Goal: Task Accomplishment & Management: Manage account settings

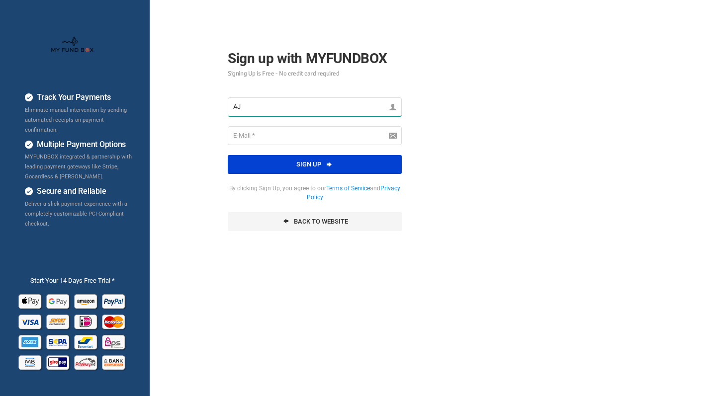
type input "AJ"
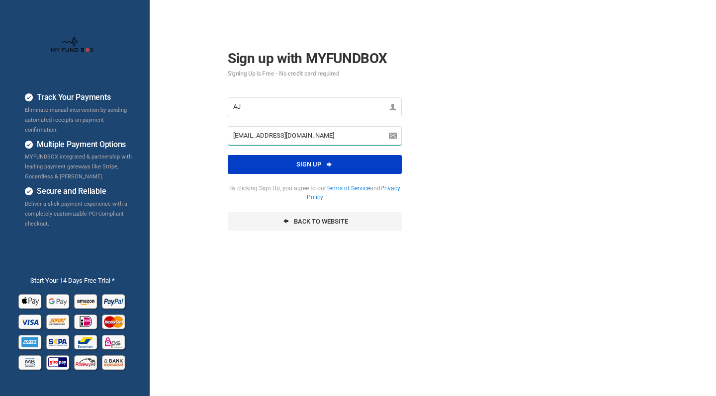
type input "[EMAIL_ADDRESS][DOMAIN_NAME]"
click at [288, 170] on button "Sign up" at bounding box center [315, 164] width 174 height 19
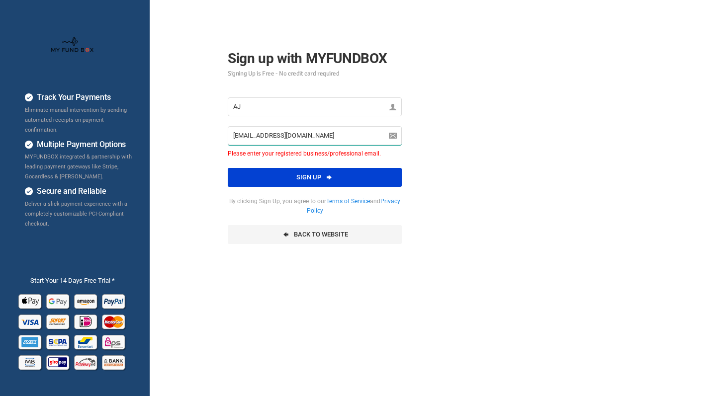
click at [299, 136] on input "adopnet@gmail.com" at bounding box center [315, 135] width 174 height 19
click at [379, 138] on input "adopnet@gmail.com" at bounding box center [315, 135] width 174 height 19
click at [488, 164] on div "Track Your Payments Eliminate manual intervention by sending automated receipts…" at bounding box center [358, 248] width 726 height 497
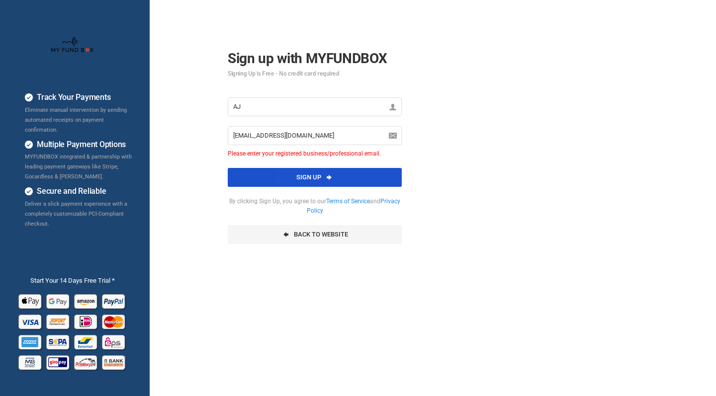
click at [324, 179] on button "Sign up" at bounding box center [315, 177] width 174 height 19
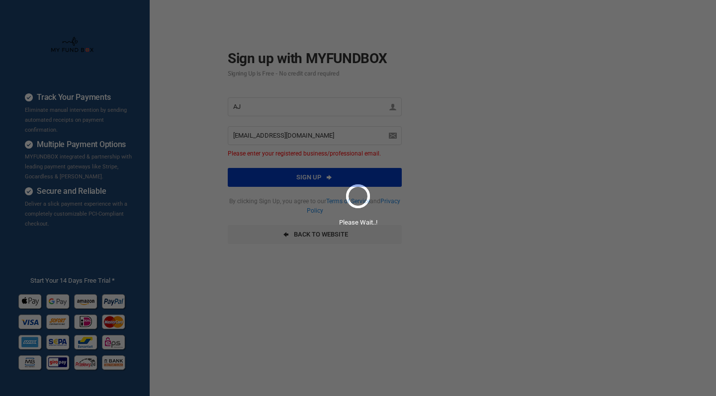
click at [324, 179] on div "Please Wait..!" at bounding box center [358, 198] width 716 height 396
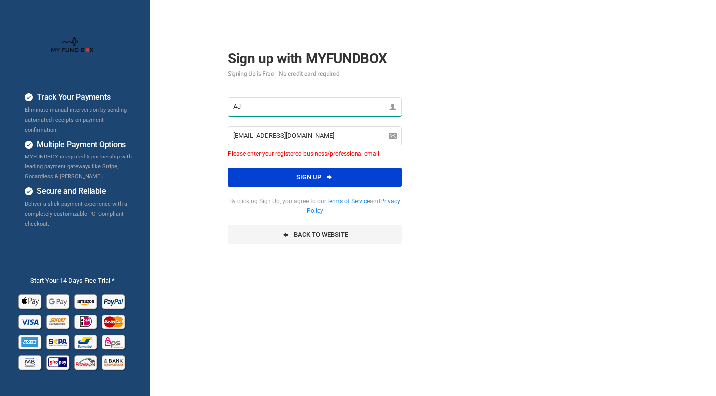
click at [278, 109] on input "AJ" at bounding box center [315, 106] width 174 height 19
type input "[PERSON_NAME]"
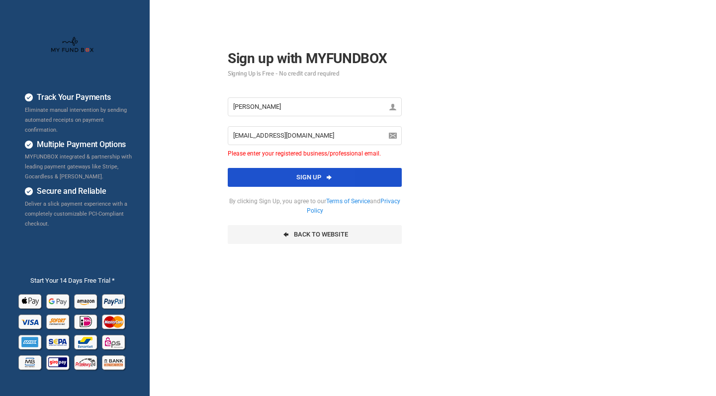
click at [277, 177] on button "Sign up" at bounding box center [315, 177] width 174 height 19
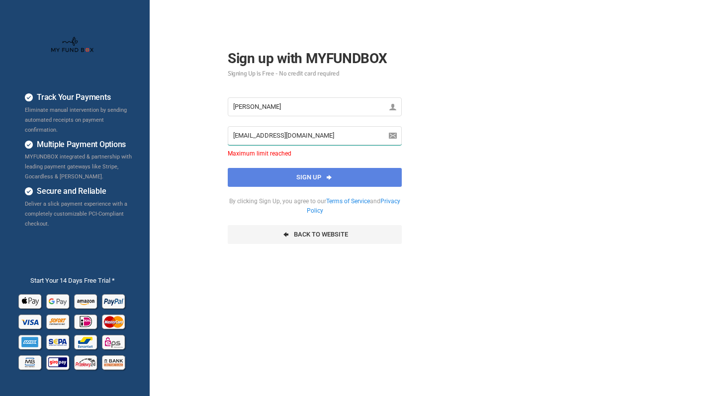
click at [270, 135] on input "adopnet@gmail.com" at bounding box center [315, 135] width 174 height 19
click at [478, 154] on div "Track Your Payments Eliminate manual intervention by sending automated receipts…" at bounding box center [358, 248] width 726 height 497
click at [234, 136] on input "adopnet@gmail.com" at bounding box center [315, 135] width 174 height 19
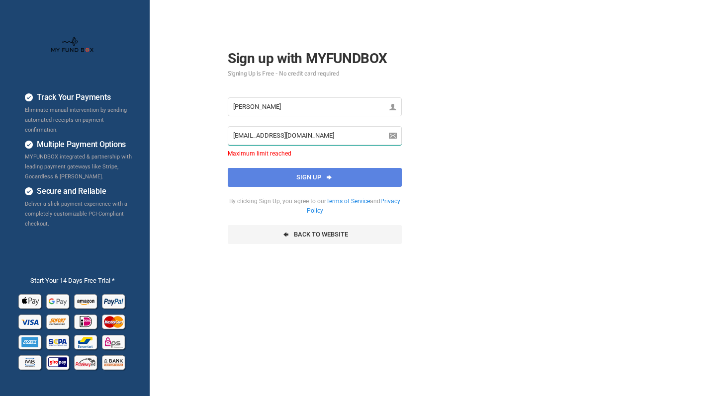
click at [234, 136] on input "adopnet@gmail.com" at bounding box center [315, 135] width 174 height 19
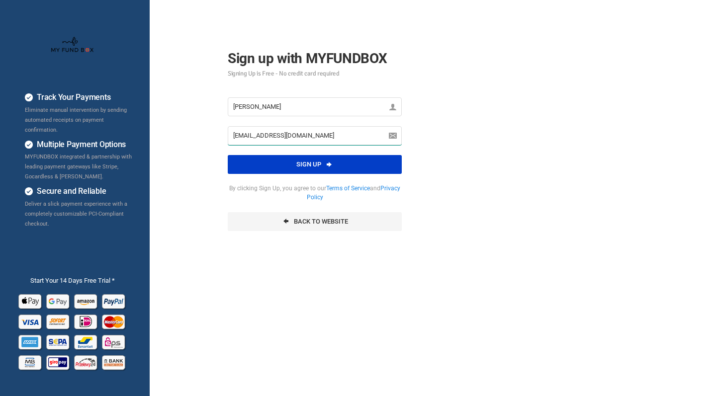
type input "aj@adopnet.com"
click at [255, 163] on button "Sign up" at bounding box center [315, 164] width 174 height 19
click at [310, 163] on button "Sign up" at bounding box center [315, 164] width 174 height 19
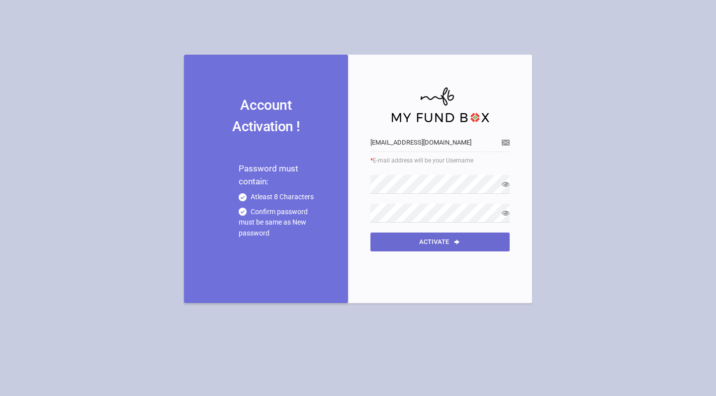
click at [424, 248] on button "Activate" at bounding box center [440, 242] width 139 height 19
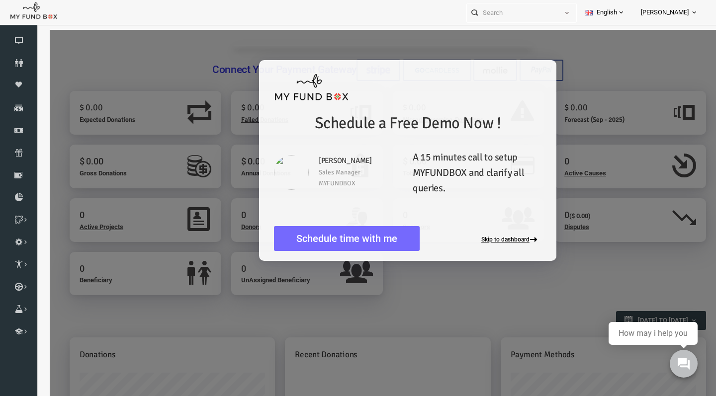
click at [492, 240] on button "Skip to dashboard" at bounding box center [498, 240] width 60 height 8
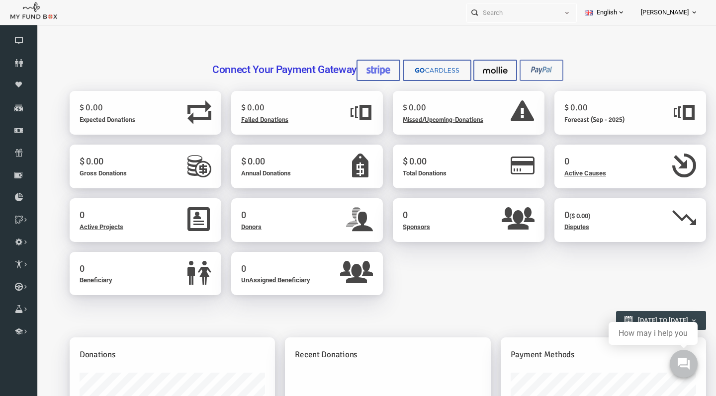
click at [530, 74] on img at bounding box center [527, 70] width 25 height 10
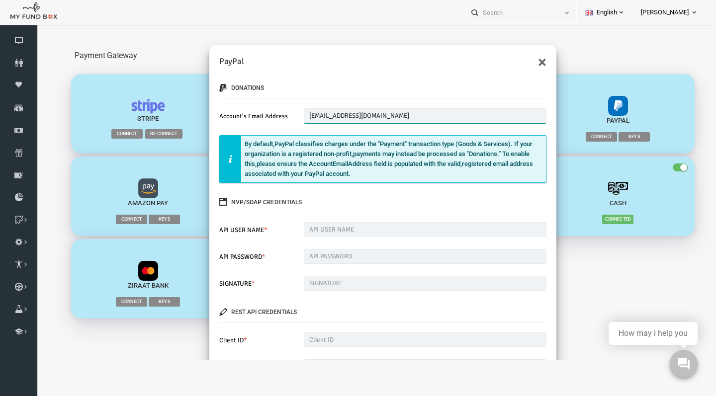
click at [305, 116] on input "plzemail@gmail.com" at bounding box center [411, 115] width 243 height 15
type input "[EMAIL_ADDRESS][DOMAIN_NAME]"
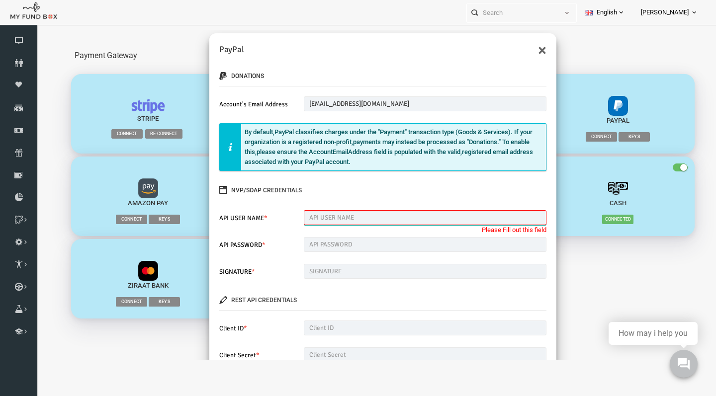
scroll to position [132, 0]
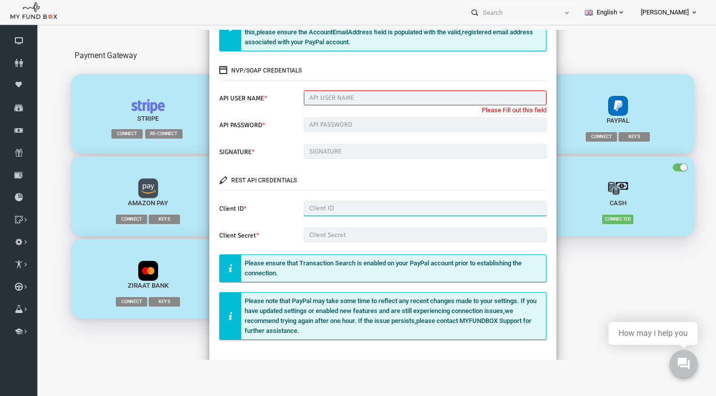
click at [373, 207] on input "text" at bounding box center [411, 208] width 243 height 15
paste input "Abr8Av3_9GXcK9Usji2yBOEj3wqu_m9dAcJIb8S2sDbgnXL0QGC4Rt1Bi22A0Ny2ehj-PkpGWYju04H8"
type input "Abr8Av3_9GXcK9Usji2yBOEj3wqu_m9dAcJIb8S2sDbgnXL0QGC4Rt1Bi22A0Ny2ehj-PkpGWYju04H8"
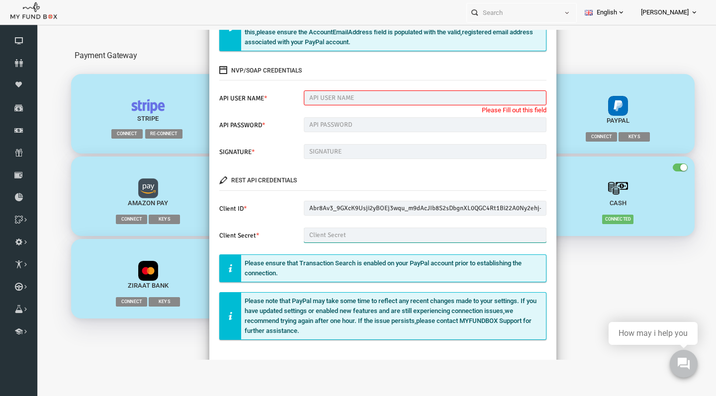
click at [371, 234] on input "text" at bounding box center [411, 235] width 243 height 15
paste input "EE6J1jDwVlb_wBxaLj9Hj41GmZZQE9TX5R-e9iHdMgJb6hz1bDXi2ZCBHZKBAmENaZwtQXvxJS0kkCvu"
type input "EE6J1jDwVlb_wBxaLj9Hj41GmZZQE9TX5R-e9iHdMgJb6hz1bDXi2ZCBHZKBAmENaZwtQXvxJS0kkCvu"
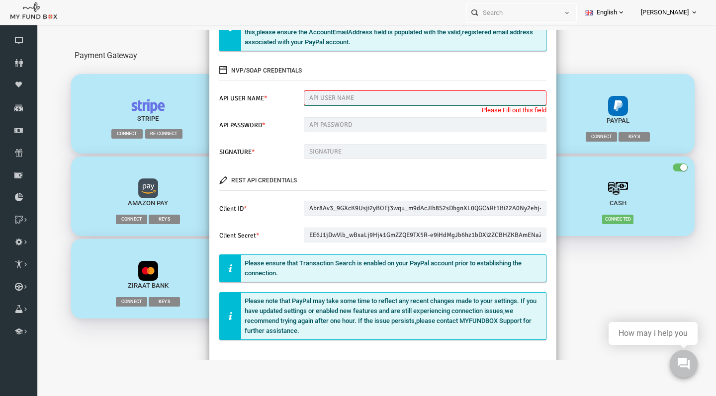
click at [374, 94] on input "text" at bounding box center [411, 98] width 243 height 15
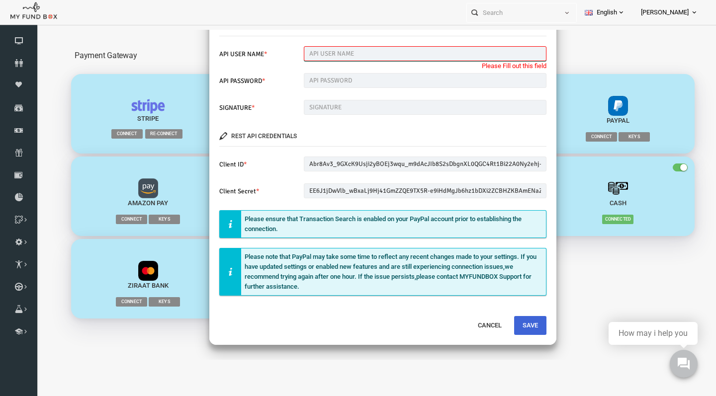
scroll to position [176, 0]
click at [511, 324] on button "Save" at bounding box center [516, 326] width 32 height 19
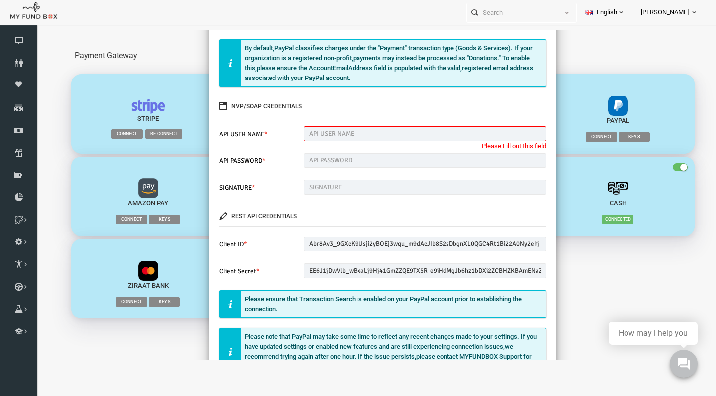
scroll to position [22, 0]
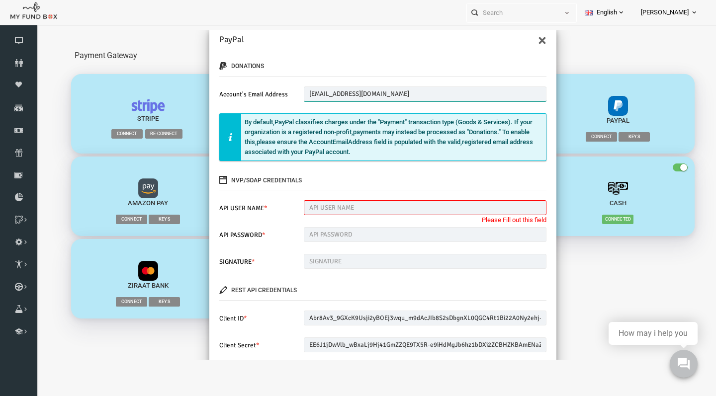
click at [331, 94] on input "[EMAIL_ADDRESS][DOMAIN_NAME]" at bounding box center [411, 94] width 243 height 15
click at [336, 204] on input "text" at bounding box center [411, 207] width 243 height 15
paste input "[EMAIL_ADDRESS][DOMAIN_NAME]"
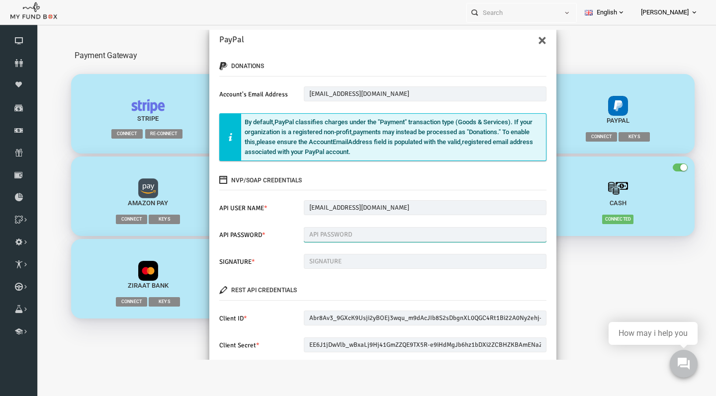
click at [333, 237] on input "text" at bounding box center [411, 234] width 243 height 15
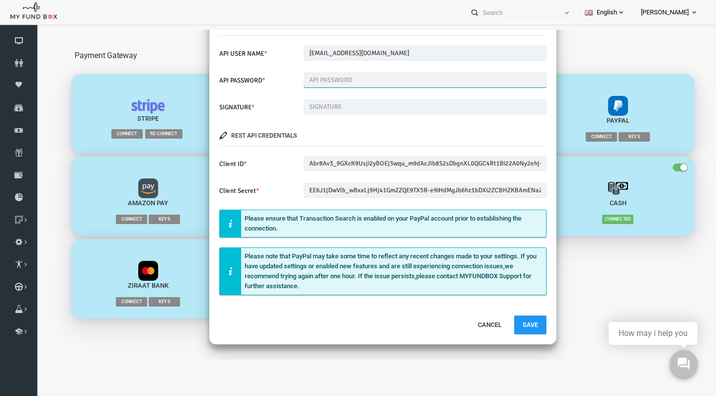
scroll to position [176, 0]
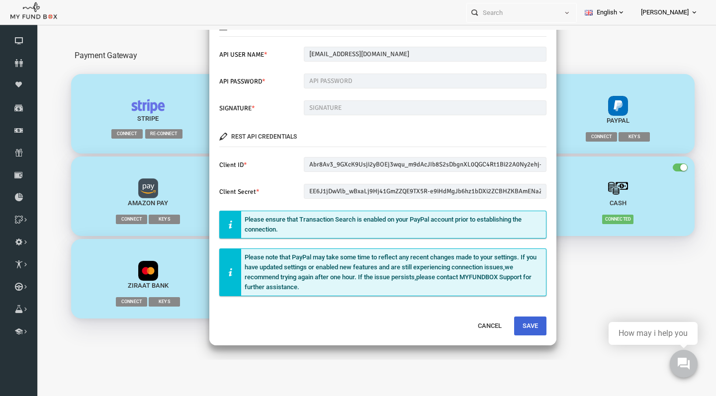
click at [508, 322] on button "Save" at bounding box center [516, 326] width 32 height 19
click at [473, 324] on button "Cancel" at bounding box center [476, 326] width 41 height 19
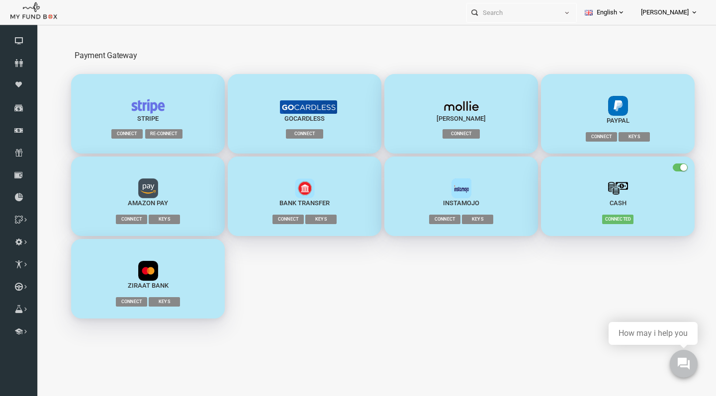
scroll to position [0, 0]
click at [681, 366] on icon at bounding box center [683, 364] width 13 height 13
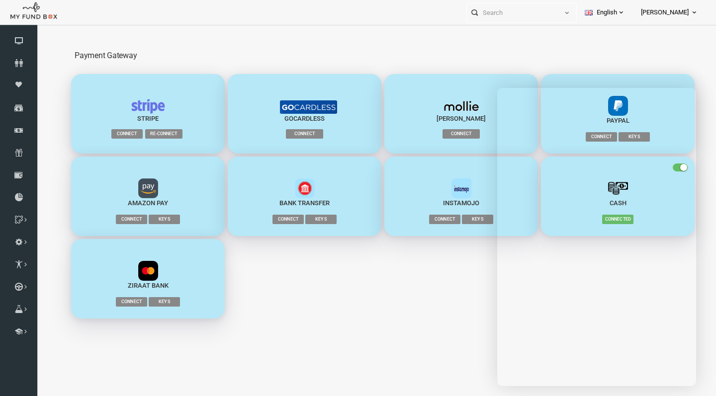
click at [619, 25] on ul "Personal Contact BID Orphan GID Payment Status Partner OID Reference code Trans…" at bounding box center [587, 12] width 240 height 25
click at [623, 25] on ul "Personal Contact BID Orphan GID Payment Status Partner OID Reference code Trans…" at bounding box center [587, 12] width 240 height 25
click at [397, 301] on div "Sofortüberweisung Connect Keys Amazon Pay Connect Keys" at bounding box center [369, 237] width 627 height 165
click at [429, 297] on div "Sofortüberweisung Connect Keys Amazon Pay Connect Keys" at bounding box center [369, 237] width 627 height 165
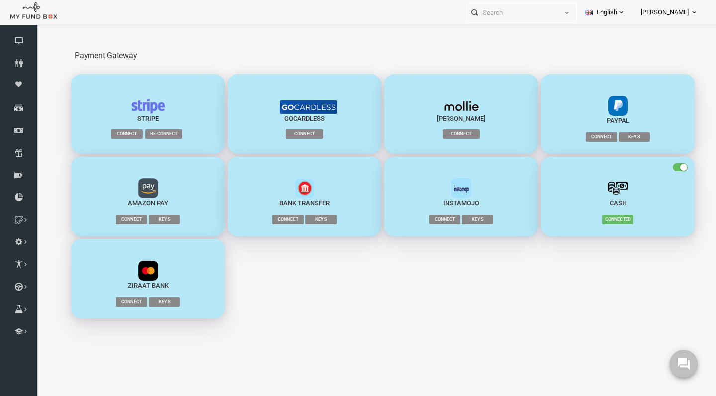
click at [592, 138] on span "Connect" at bounding box center [587, 136] width 31 height 9
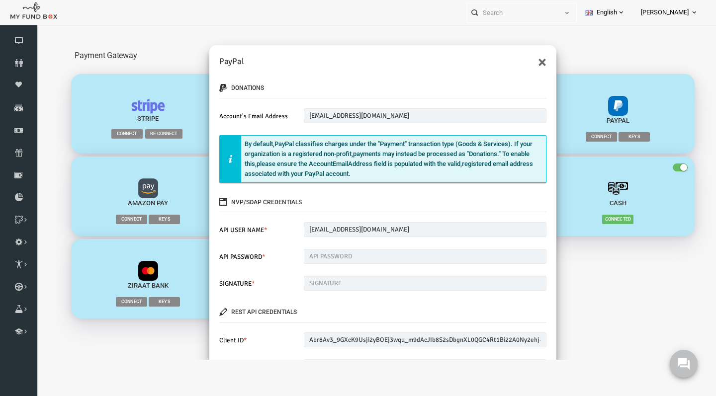
scroll to position [0, 0]
drag, startPoint x: 220, startPoint y: 203, endPoint x: 299, endPoint y: 200, distance: 78.6
click at [299, 201] on legend "NVP/SOAP Credentials" at bounding box center [368, 202] width 327 height 19
click at [334, 229] on input "[EMAIL_ADDRESS][DOMAIN_NAME]" at bounding box center [411, 229] width 243 height 15
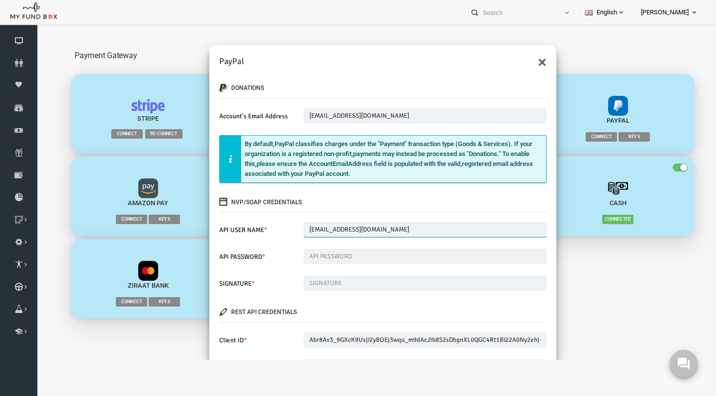
click at [334, 229] on input "[EMAIL_ADDRESS][DOMAIN_NAME]" at bounding box center [411, 229] width 243 height 15
paste input "_api1."
type input "[URL][DOMAIN_NAME]"
click at [353, 255] on input "text" at bounding box center [411, 256] width 243 height 15
paste input "MGDT9HW5FGB7FDYJ"
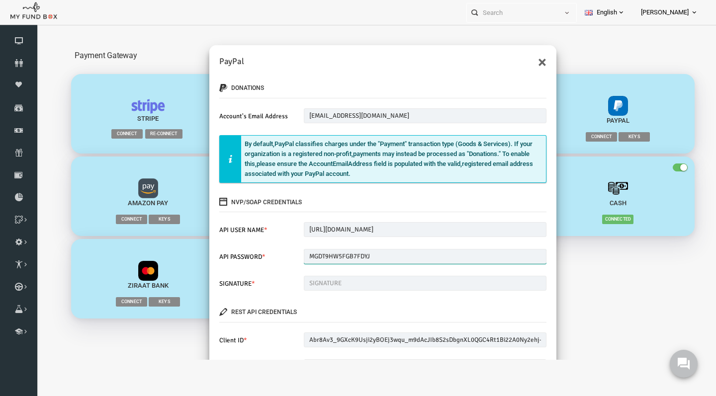
type input "MGDT9HW5FGB7FDYJ"
click at [341, 286] on input "text" at bounding box center [411, 283] width 243 height 15
paste input "Ac9lyisPM.J5.NHl.IoFmhFM9IKQAj6nRfQNuNoNI6WjzQbVbumi.NWI"
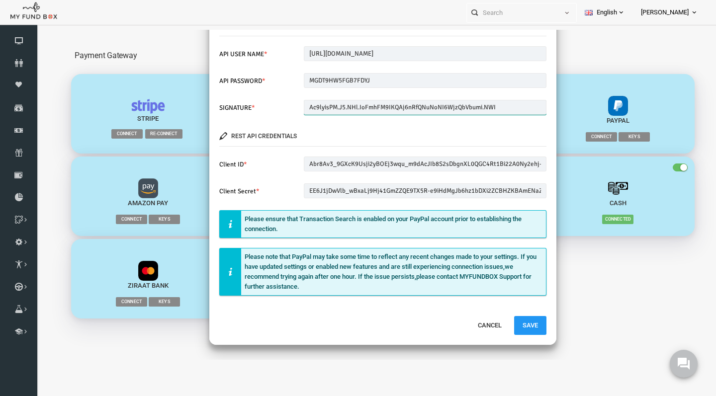
scroll to position [176, 0]
type input "Ac9lyisPM.J5.NHl.IoFmhFM9IKQAj6nRfQNuNoNI6WjzQbVbumi.NWI"
click at [519, 329] on button "Save" at bounding box center [516, 326] width 32 height 19
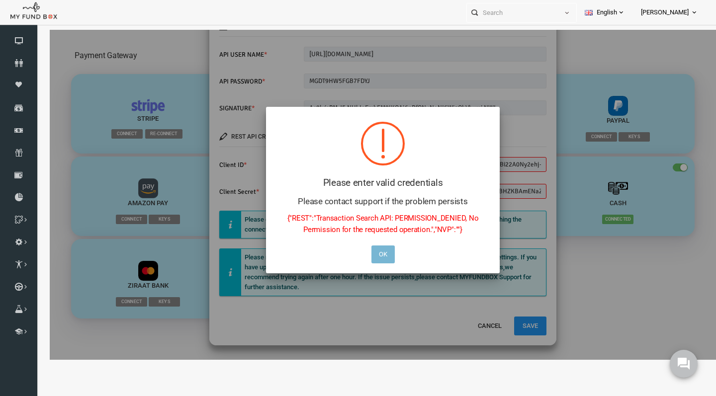
click at [374, 252] on button "OK" at bounding box center [369, 255] width 23 height 18
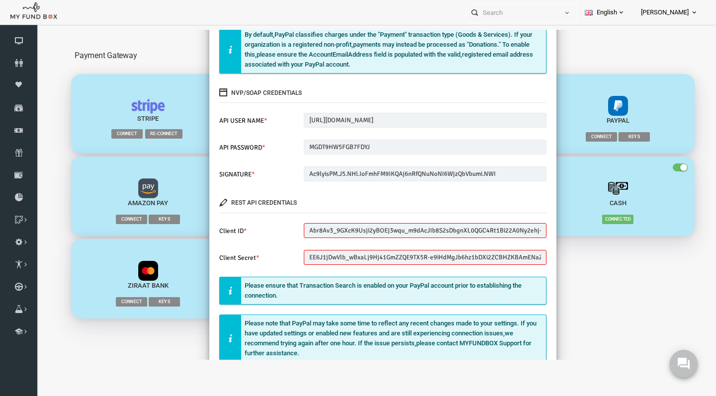
scroll to position [105, 0]
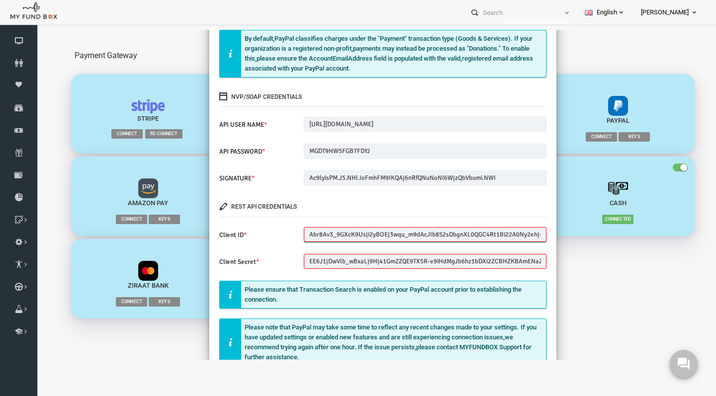
click at [295, 237] on input "Abr8Av3_9GXcK9Usji2yBOEj3wqu_m9dAcJIb8S2sDbgnXL0QGC4Rt1Bi22A0Ny2ehj-PkpGWYju04H8" at bounding box center [411, 234] width 243 height 15
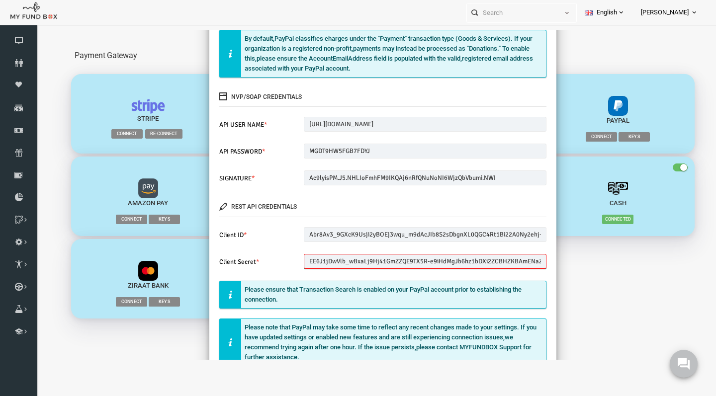
click at [293, 263] on input "EE6J1jDwVlb_wBxaLj9Hj41GmZZQE9TX5R-e9iHdMgJb6hz1bDXi2ZCBHZKBAmENaZwtQXvxJS0kkCvu" at bounding box center [411, 261] width 243 height 15
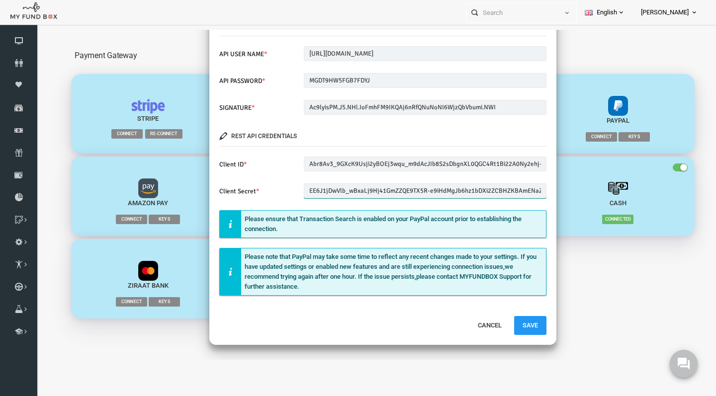
scroll to position [176, 0]
click at [521, 326] on button "Save" at bounding box center [516, 326] width 32 height 19
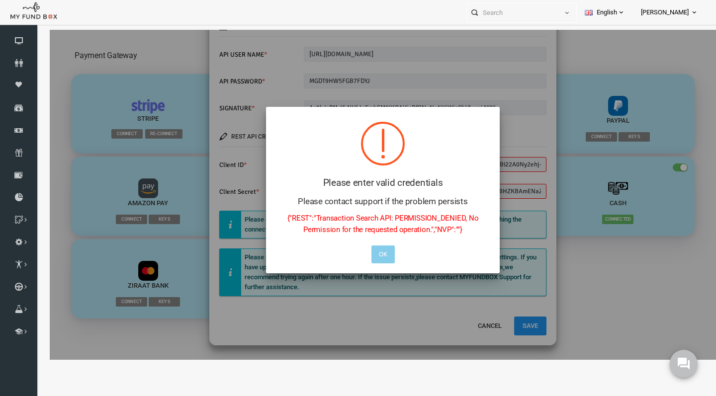
click at [368, 256] on button "OK" at bounding box center [369, 255] width 23 height 18
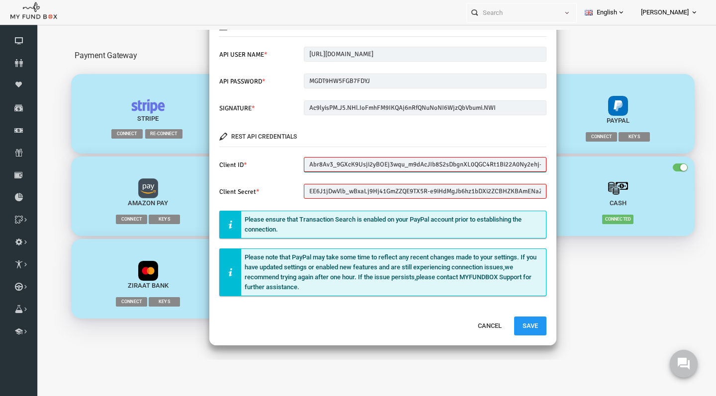
click at [364, 163] on input "Abr8Av3_9GXcK9Usji2yBOEj3wqu_m9dAcJIb8S2sDbgnXL0QGC4Rt1Bi22A0Ny2ehj-PkpGWYju04H8" at bounding box center [411, 164] width 243 height 15
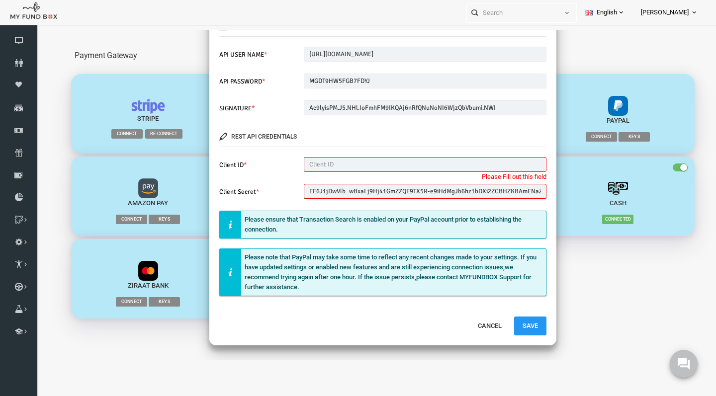
click at [349, 188] on input "EE6J1jDwVlb_wBxaLj9Hj41GmZZQE9TX5R-e9iHdMgJb6hz1bDXi2ZCBHZKBAmENaZwtQXvxJS0kkCvu" at bounding box center [411, 191] width 243 height 15
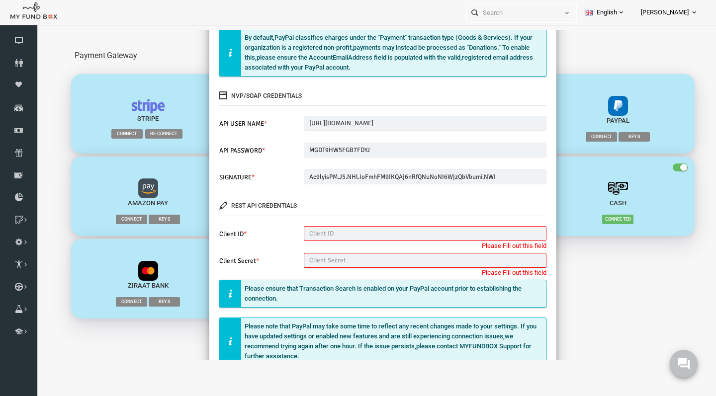
scroll to position [103, 0]
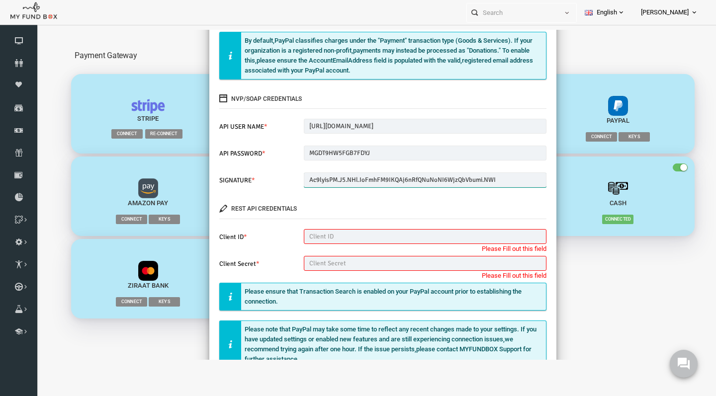
click at [514, 182] on input "Ac9lyisPM.J5.NHl.IoFmhFM9IKQAj6nRfQNuNoNI6WjzQbVbumi.NWI" at bounding box center [411, 180] width 243 height 15
click at [389, 151] on input "MGDT9HW5FGB7FDYJ" at bounding box center [411, 153] width 243 height 15
click at [396, 125] on input "[URL][DOMAIN_NAME]" at bounding box center [411, 126] width 243 height 15
click at [330, 237] on input "text" at bounding box center [411, 236] width 243 height 15
paste input "Abr8Av3_9GXcK9Usji2yBOEj3wqu_m9dAcJIb8S2sDbgnXL0QGC4Rt1Bi22A0Ny2ehj-PkpGWYju04H8"
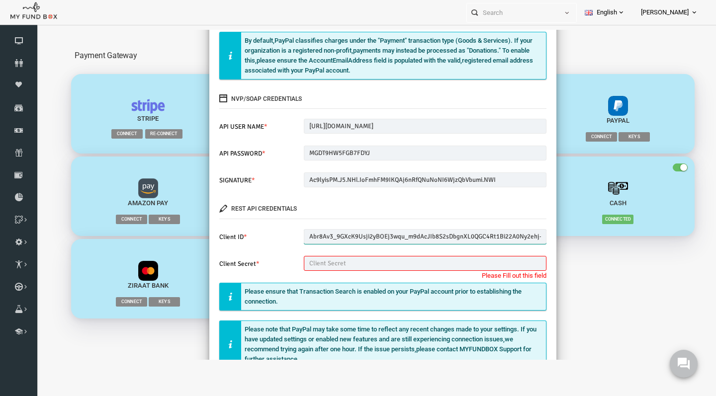
type input "Abr8Av3_9GXcK9Usji2yBOEj3wqu_m9dAcJIb8S2sDbgnXL0QGC4Rt1Bi22A0Ny2ehj-PkpGWYju04H8"
click at [558, 65] on div "× PayPal donations Account's Email Address globalpragathi@gmail.com Please ente…" at bounding box center [369, 195] width 666 height 330
click at [342, 257] on input "text" at bounding box center [411, 263] width 243 height 15
paste input "EE6J1jDwVlb_wBxaLj9Hj41GmZZQE9TX5R-e9iHdMgJb6hz1bDXi2ZCBHZKBAmENaZwtQXvxJS0kkCvu"
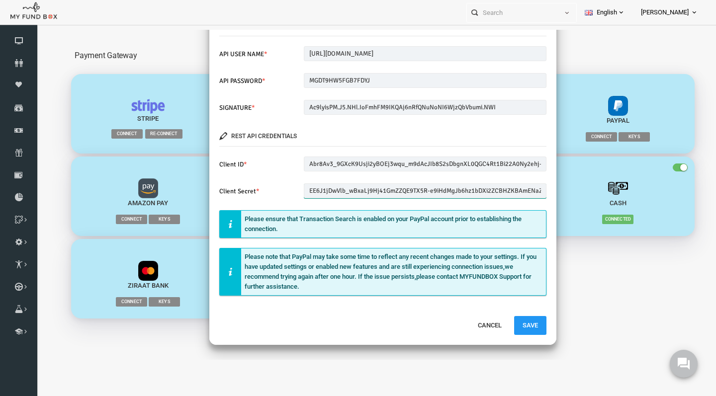
scroll to position [176, 0]
type input "EE6J1jDwVlb_wBxaLj9Hj41GmZZQE9TX5R-e9iHdMgJb6hz1bDXi2ZCBHZKBAmENaZwtQXvxJS0kkCvu"
click at [509, 322] on button "Save" at bounding box center [516, 326] width 32 height 19
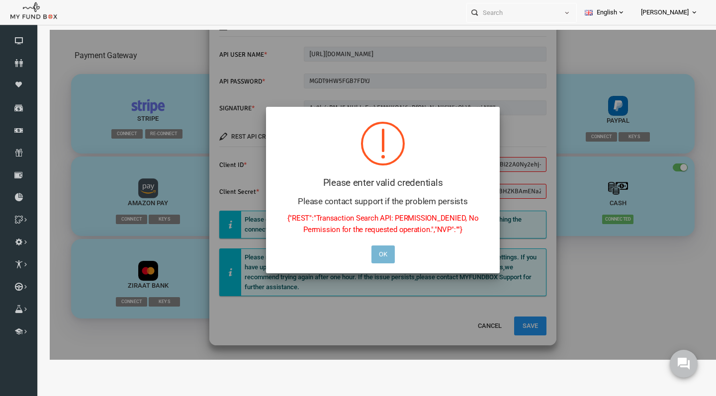
click at [364, 256] on button "OK" at bounding box center [369, 255] width 23 height 18
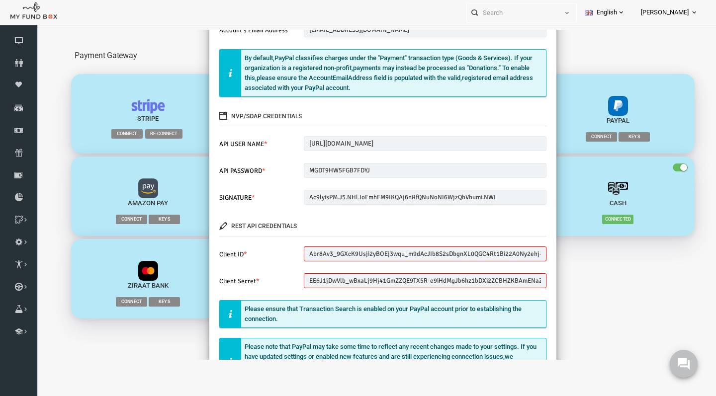
scroll to position [136, 0]
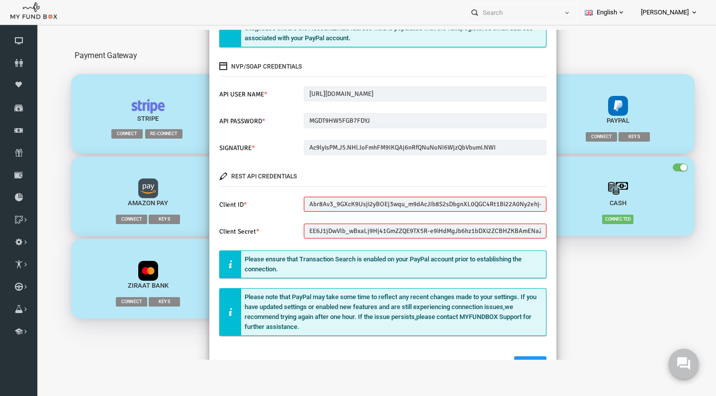
click at [683, 363] on use at bounding box center [683, 364] width 13 height 13
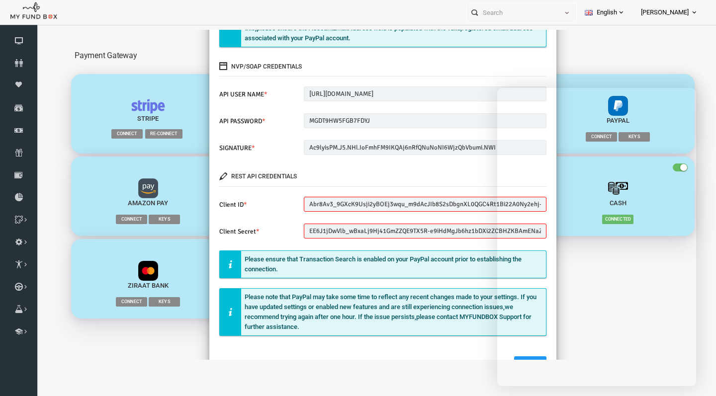
click at [442, 283] on div "donations Account's Email Address [EMAIL_ADDRESS][DOMAIN_NAME] Please enter val…" at bounding box center [368, 144] width 347 height 423
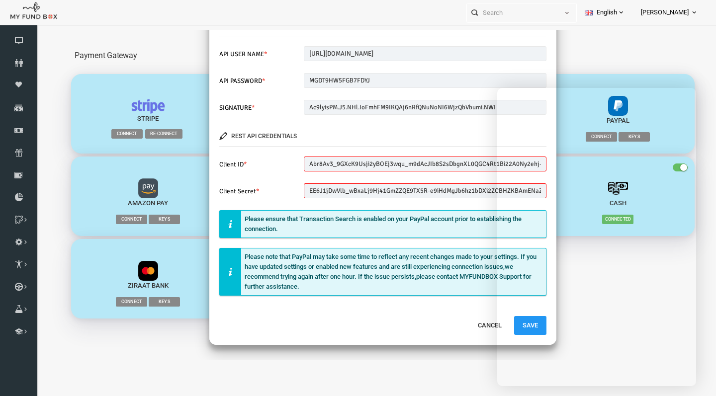
scroll to position [176, 0]
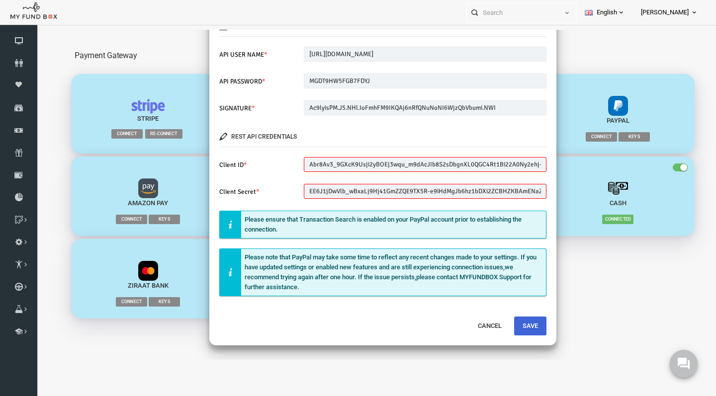
click at [515, 323] on button "Save" at bounding box center [516, 326] width 32 height 19
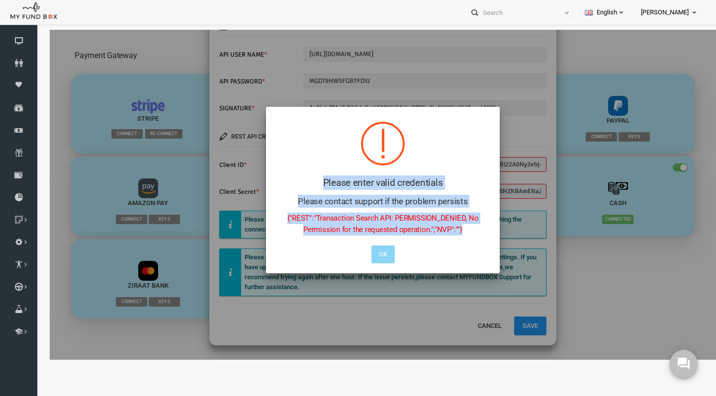
drag, startPoint x: 309, startPoint y: 182, endPoint x: 459, endPoint y: 231, distance: 157.1
click at [459, 231] on div "Please enter valid credentials Please contact support if the problem persists {…" at bounding box center [369, 190] width 234 height 167
copy div "Please enter valid credentials Please contact support if the problem persists {…"
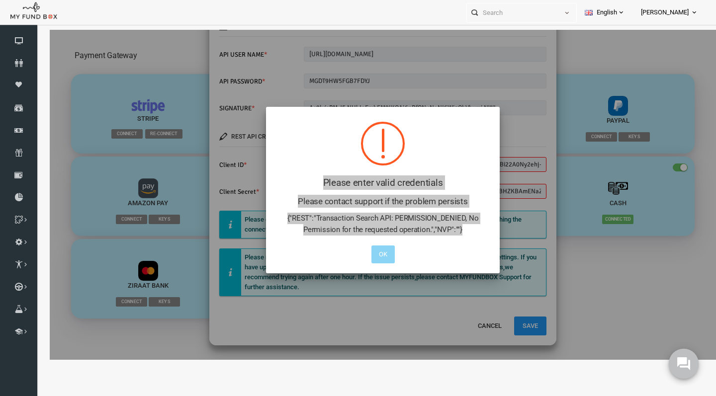
click at [679, 357] on button at bounding box center [684, 364] width 30 height 30
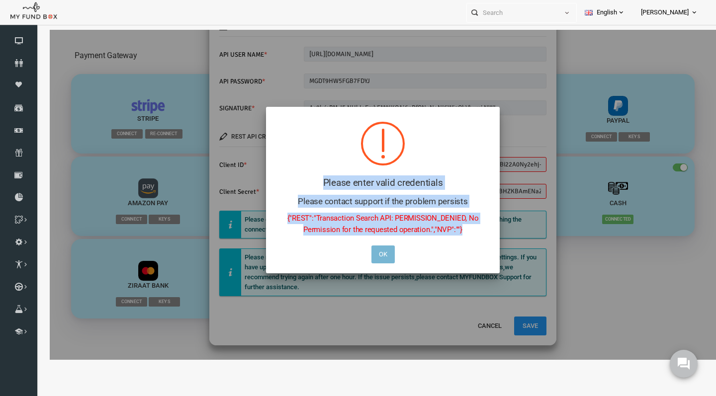
click at [371, 256] on button "OK" at bounding box center [369, 255] width 23 height 18
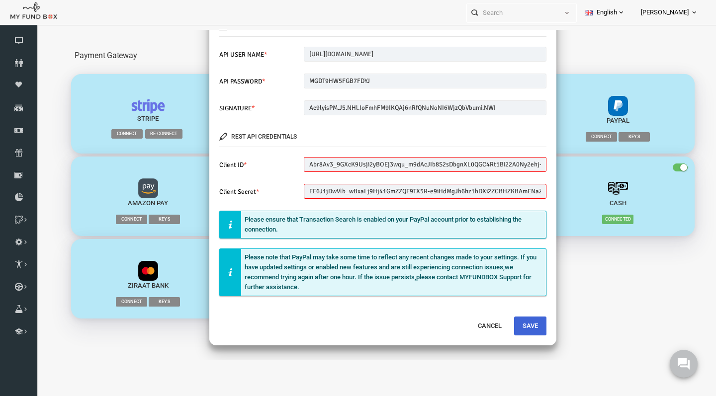
click at [508, 323] on button "Save" at bounding box center [516, 326] width 32 height 19
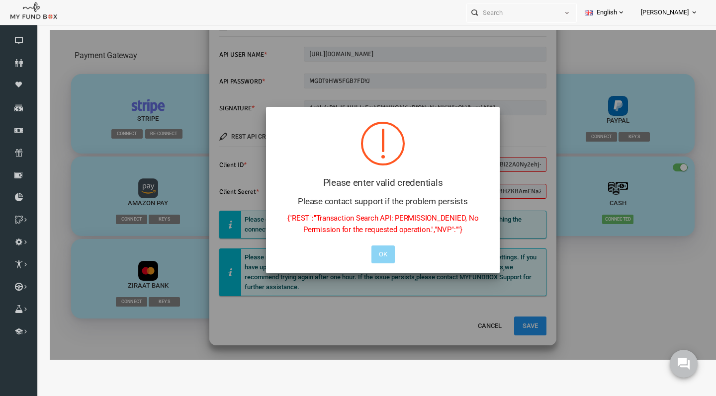
click at [381, 199] on h5 "Please contact support if the problem persists" at bounding box center [369, 201] width 214 height 13
click at [368, 248] on button "OK" at bounding box center [369, 255] width 23 height 18
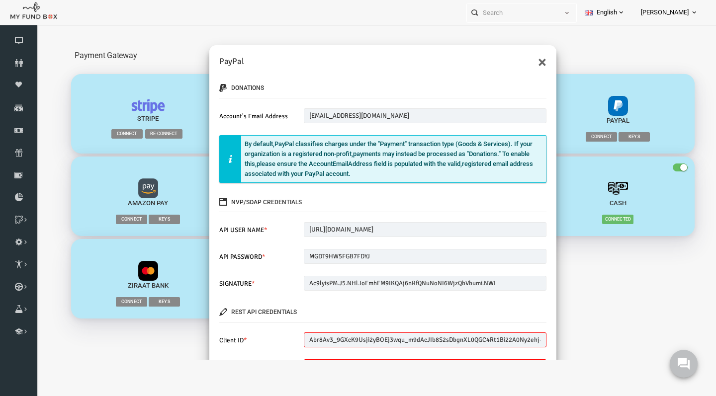
scroll to position [0, 0]
click at [504, 286] on input "Ac9lyisPM.J5.NHl.IoFmhFM9IKQAj6nRfQNuNoNI6WjzQbVbumi.NWI" at bounding box center [411, 283] width 243 height 15
click at [528, 62] on button "×" at bounding box center [528, 62] width 8 height 16
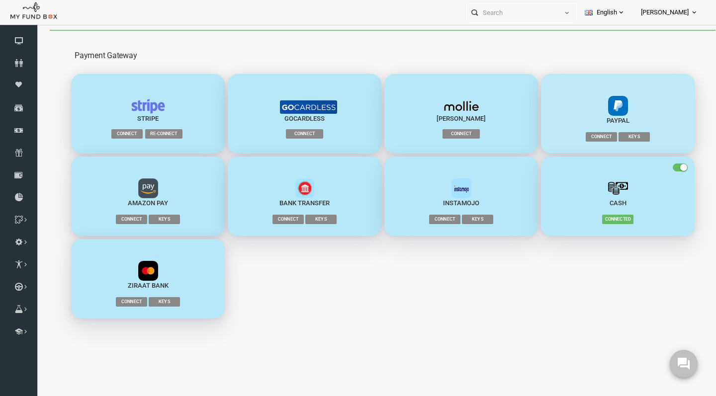
click at [588, 139] on span "Connect" at bounding box center [587, 136] width 31 height 9
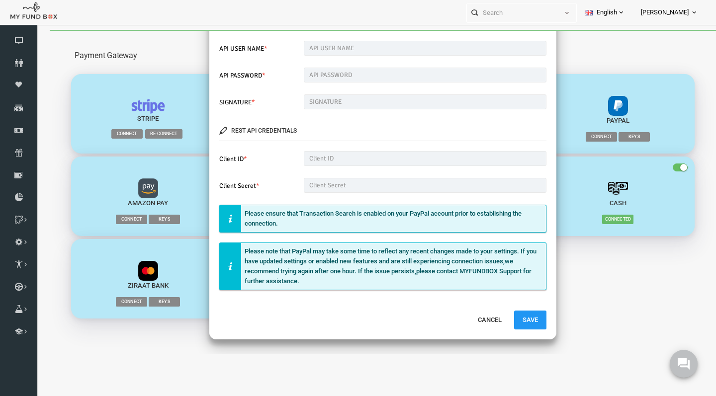
scroll to position [181, 0]
type input "[EMAIL_ADDRESS][DOMAIN_NAME]"
click at [515, 320] on button "Save" at bounding box center [516, 320] width 32 height 19
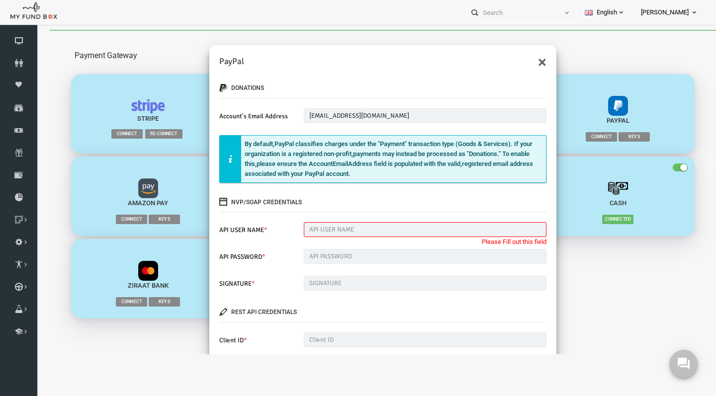
scroll to position [0, 0]
click at [308, 281] on input "text" at bounding box center [411, 283] width 243 height 15
paste input "Please enter valid credentials Please contact support if the problem persists {…"
type input "Please enter valid credentials Please contact support if the problem persists {…"
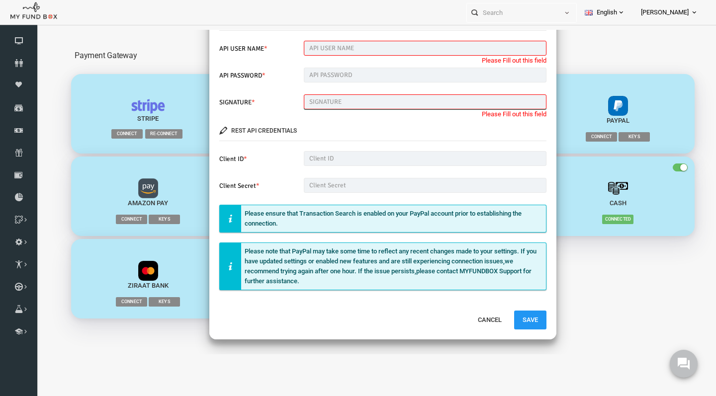
scroll to position [181, 0]
click at [376, 156] on input "text" at bounding box center [411, 159] width 243 height 15
paste input "Abr8Av3_9GXcK9Usji2yBOEj3wqu_m9dAcJIb8S2sDbgnXL0QGC4Rt1Bi22A0Ny2ehj-PkpGWYju04H8"
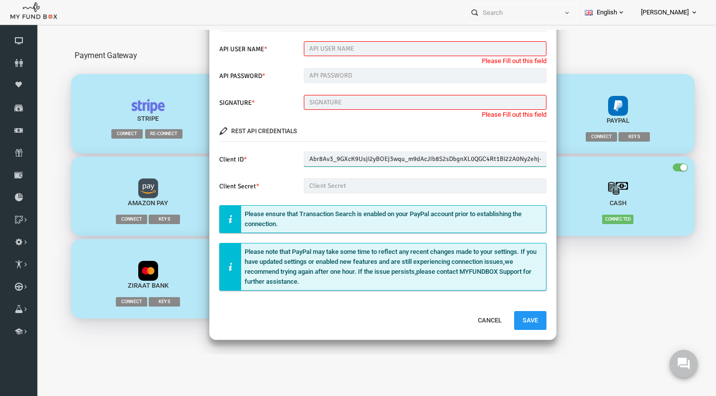
type input "Abr8Av3_9GXcK9Usji2yBOEj3wqu_m9dAcJIb8S2sDbgnXL0QGC4Rt1Bi22A0Ny2ehj-PkpGWYju04H8"
click at [331, 182] on input "text" at bounding box center [411, 186] width 243 height 15
paste input "EE6J1jDwVlb_wBxaLj9Hj41GmZZQE9TX5R-e9iHdMgJb6hz1bDXi2ZCBHZKBAmENaZwtQXvxJS0kkCvu"
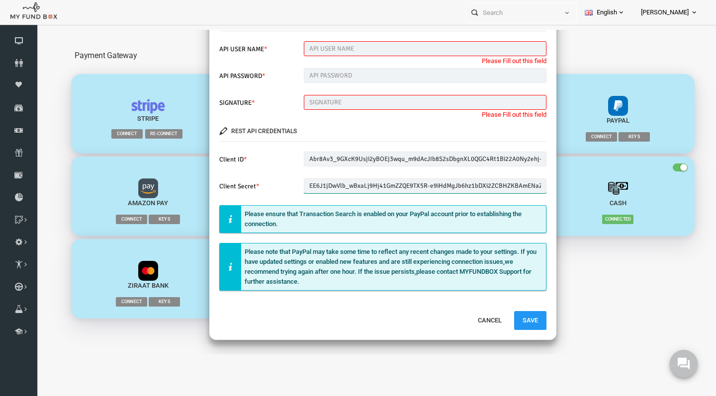
type input "EE6J1jDwVlb_wBxaLj9Hj41GmZZQE9TX5R-e9iHdMgJb6hz1bDXi2ZCBHZKBAmENaZwtQXvxJS0kkCvu"
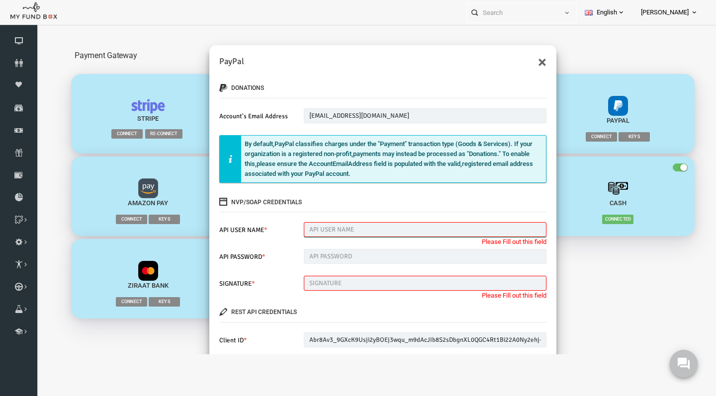
scroll to position [0, 0]
click at [346, 112] on input "[EMAIL_ADDRESS][DOMAIN_NAME]" at bounding box center [411, 115] width 243 height 15
click at [390, 232] on input "text" at bounding box center [411, 229] width 243 height 15
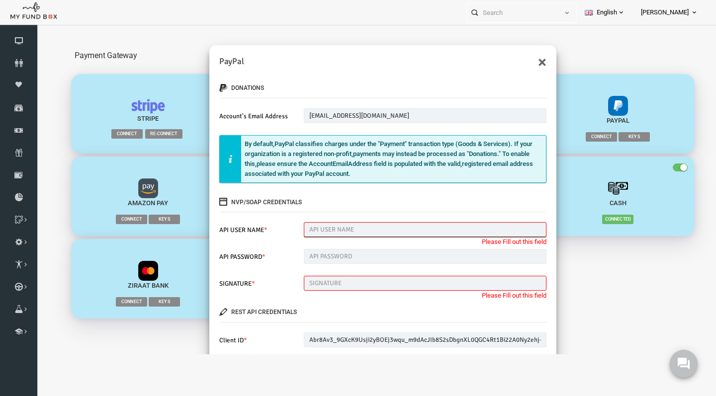
paste input "[URL][DOMAIN_NAME]"
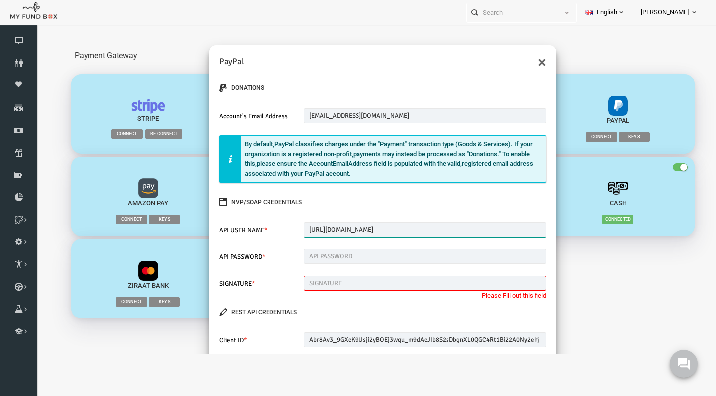
type input "[URL][DOMAIN_NAME]"
click at [307, 254] on input "text" at bounding box center [411, 256] width 243 height 15
paste input "MGDT9HW5FGB7FDYJ"
type input "MGDT9HW5FGB7FDYJ"
click at [327, 286] on input "text" at bounding box center [411, 283] width 243 height 15
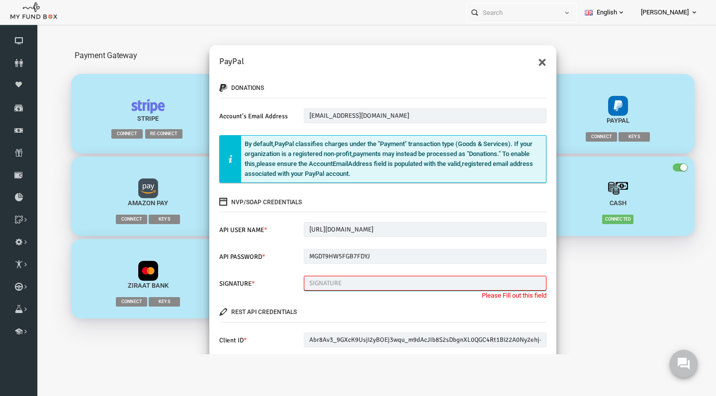
paste input "Ac9lyisPM.J5.NHl.IoFmhFM9IKQAj6nRfQNuNoNI6WjzQbVbumi.NWI"
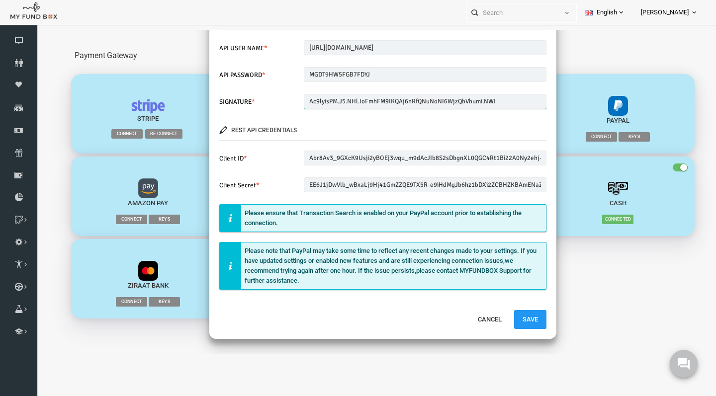
scroll to position [181, 0]
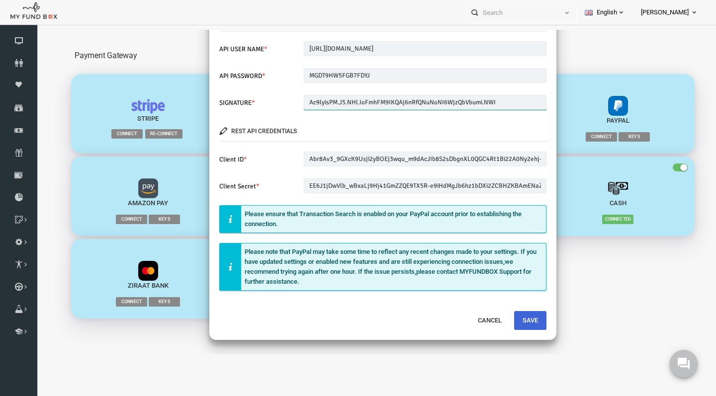
type input "Ac9lyisPM.J5.NHl.IoFmhFM9IKQAj6nRfQNuNoNI6WjzQbVbumi.NWI"
click at [510, 318] on button "Save" at bounding box center [516, 320] width 32 height 19
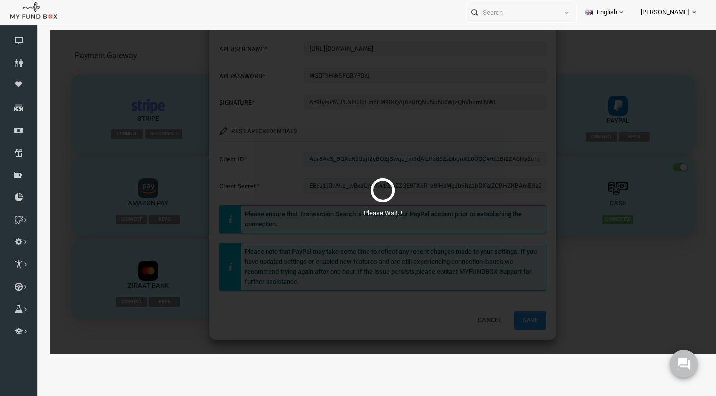
scroll to position [9, 0]
click at [469, 226] on div "Please Wait..!" at bounding box center [369, 192] width 666 height 325
click at [340, 137] on div "Please Wait..!" at bounding box center [369, 192] width 666 height 325
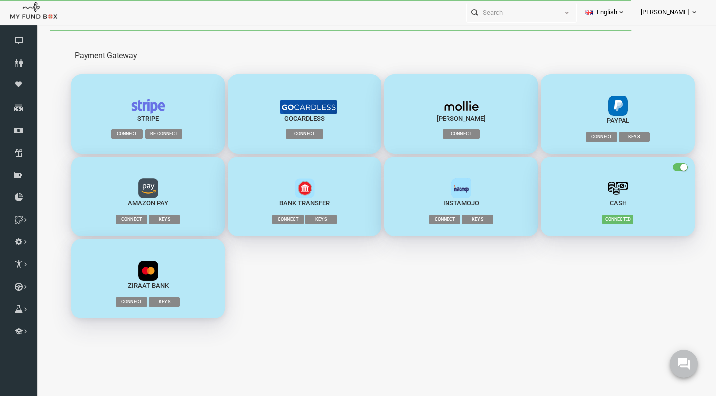
click at [593, 136] on span "Connect" at bounding box center [587, 136] width 31 height 9
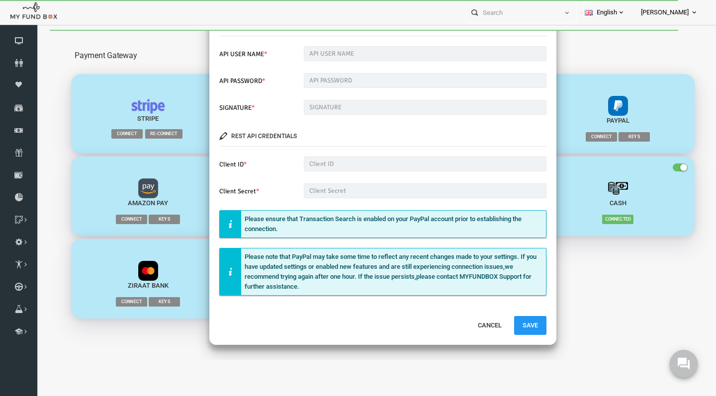
scroll to position [176, 0]
click at [346, 107] on input "text" at bounding box center [411, 107] width 243 height 15
paste input "Ac9lyisPM.J5.NHl.IoFmhFM9IKQAj6nRfQNuNoNI6WjzQbVbumi.NWI"
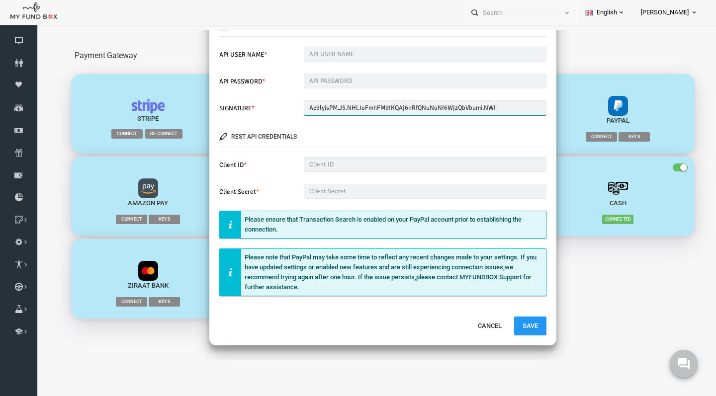
type input "Ac9lyisPM.J5.NHl.IoFmhFM9IKQAj6nRfQNuNoNI6WjzQbVbumi.NWI"
click at [329, 81] on input "text" at bounding box center [411, 81] width 243 height 15
paste input "MGDT9HW5FGB7FDYJ"
type input "MGDT9HW5FGB7FDYJ"
paste input "[URL][DOMAIN_NAME]"
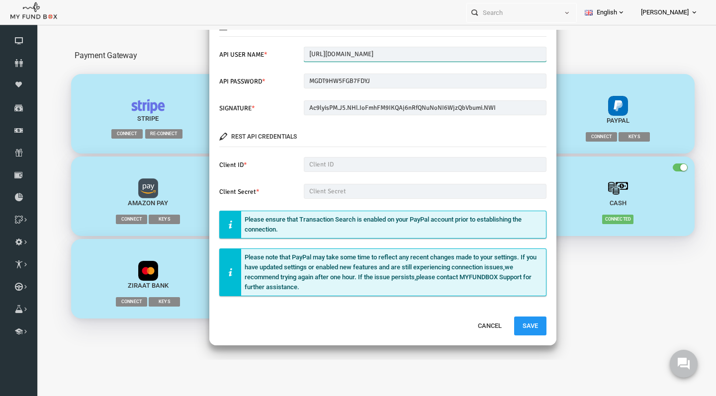
type input "[URL][DOMAIN_NAME]"
click at [339, 161] on input "text" at bounding box center [411, 164] width 243 height 15
paste input "Abr8Av3_9GXcK9Usji2yBOEj3wqu_m9dAcJIb8S2sDbgnXL0QGC4Rt1Bi22A0Ny2ehj-PkpGWYju04H8"
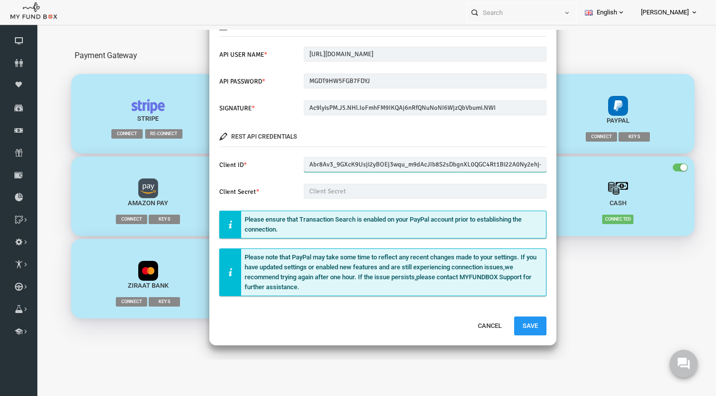
type input "Abr8Av3_9GXcK9Usji2yBOEj3wqu_m9dAcJIb8S2sDbgnXL0QGC4Rt1Bi22A0Ny2ehj-PkpGWYju04H8"
click at [371, 195] on input "text" at bounding box center [411, 191] width 243 height 15
paste input "Abr8Av3_9GXcK9Usji2yBOEj3wqu_m9dAcJIb8S2sDbgnXL0QGC4Rt1Bi22A0Ny2ehj-PkpGWYju04H8"
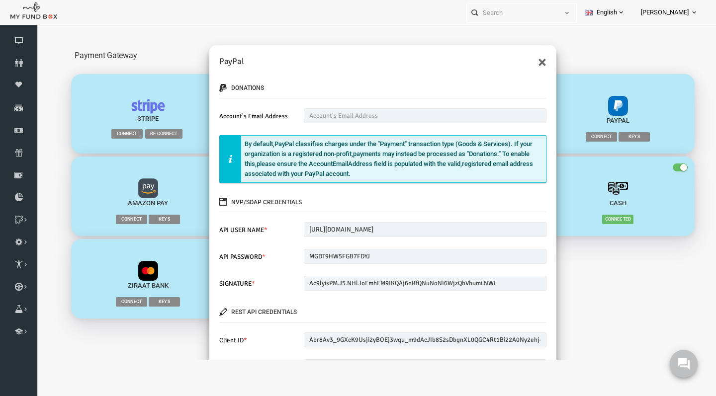
scroll to position [0, 0]
type input "Abr8Av3_9GXcK9Usji2yBOEj3wqu_m9dAcJIb8S2sDbgnXL0QGC4Rt1Bi22A0Ny2ehj-PkpGWYju04H8"
paste input "[EMAIL_ADDRESS][DOMAIN_NAME]"
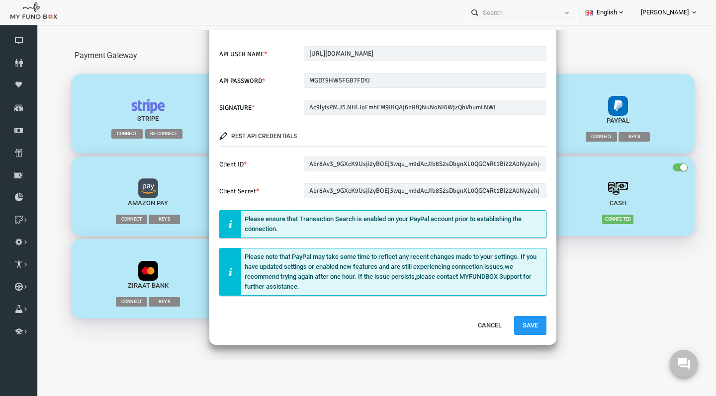
scroll to position [176, 0]
type input "[EMAIL_ADDRESS][DOMAIN_NAME]"
click at [510, 323] on button "Save" at bounding box center [516, 326] width 32 height 19
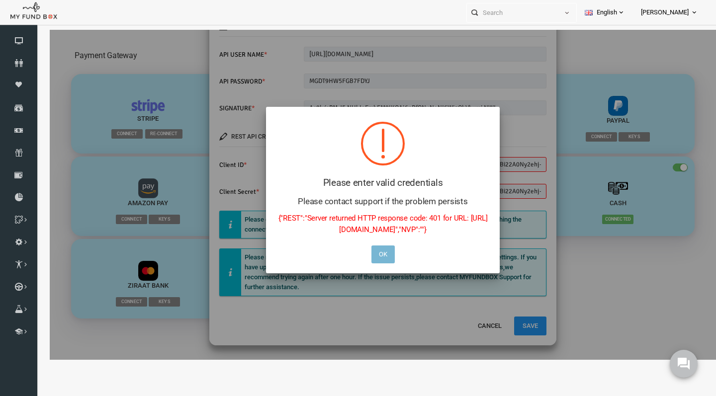
click at [373, 254] on button "OK" at bounding box center [369, 255] width 23 height 18
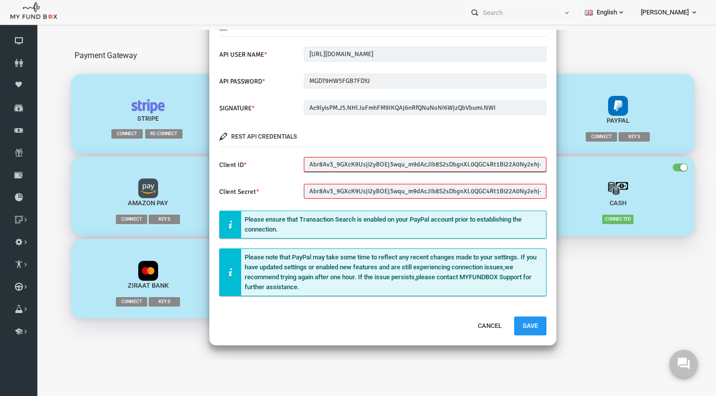
click at [316, 165] on input "Abr8Av3_9GXcK9Usji2yBOEj3wqu_m9dAcJIb8S2sDbgnXL0QGC4Rt1Bi22A0Ny2ehj-PkpGWYju04H8" at bounding box center [411, 164] width 243 height 15
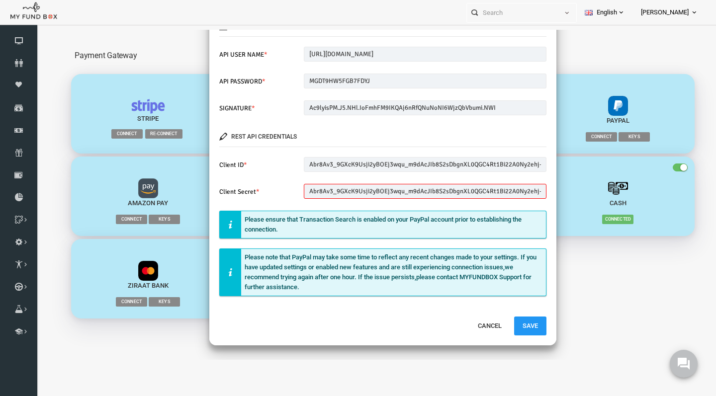
click at [321, 205] on div "donations Account's Email Address [EMAIL_ADDRESS][DOMAIN_NAME] Please enter val…" at bounding box center [368, 104] width 347 height 423
click at [335, 190] on input "Abr8Av3_9GXcK9Usji2yBOEj3wqu_m9dAcJIb8S2sDbgnXL0QGC4Rt1Bi22A0Ny2ehj-PkpGWYju04H8" at bounding box center [411, 191] width 243 height 15
paste input "EE6J1jDwVlb_wBxaLj9Hj41GmZZQE9TX5R-e9iHdMgJb6hz1bDXi2ZCBHZKBAmENaZwtQXvxJS0kkCvu"
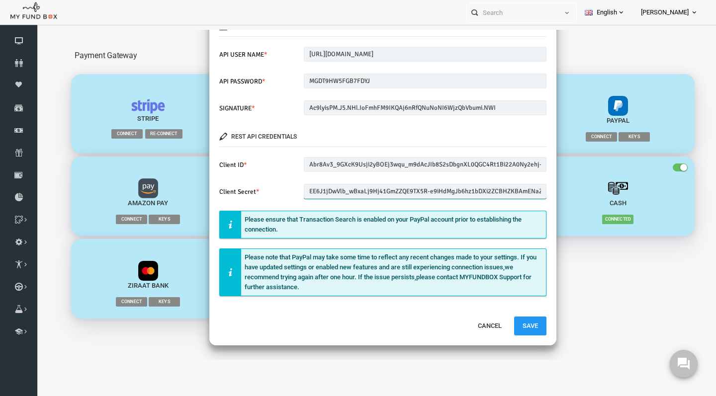
type input "EE6J1jDwVlb_wBxaLj9Hj41GmZZQE9TX5R-e9iHdMgJb6hz1bDXi2ZCBHZKBAmENaZwtQXvxJS0kkCvu"
click at [335, 166] on input "Abr8Av3_9GXcK9Usji2yBOEj3wqu_m9dAcJIb8S2sDbgnXL0QGC4Rt1Bi22A0Ny2ehj-PkpGWYju04H8" at bounding box center [411, 164] width 243 height 15
click at [511, 324] on button "Save" at bounding box center [516, 326] width 32 height 19
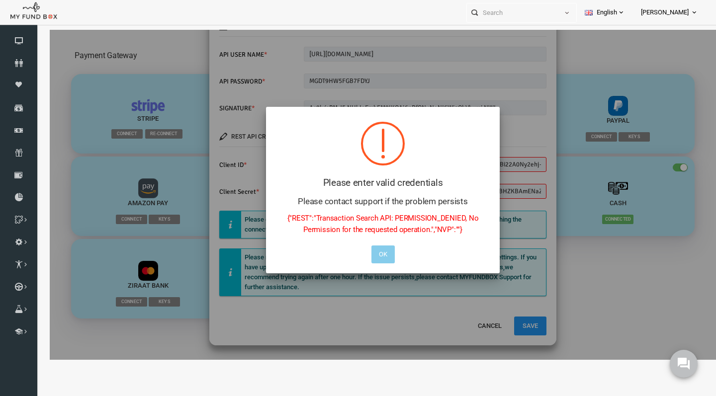
click at [368, 257] on button "OK" at bounding box center [369, 255] width 23 height 18
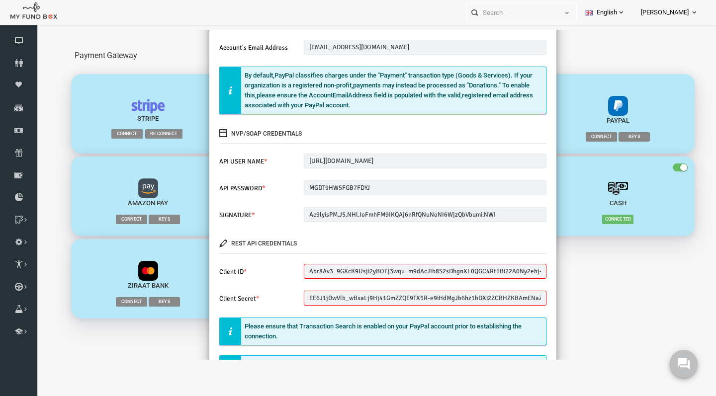
scroll to position [96, 0]
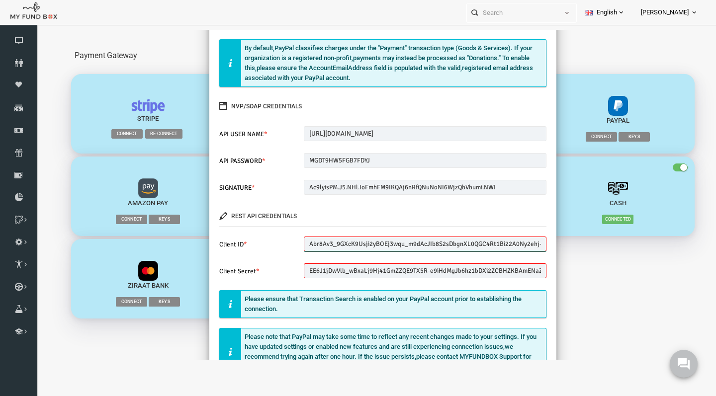
click at [366, 242] on input "Abr8Av3_9GXcK9Usji2yBOEj3wqu_m9dAcJIb8S2sDbgnXL0QGC4Rt1Bi22A0Ny2ehj-PkpGWYju04H8" at bounding box center [411, 244] width 243 height 15
paste input "Abr8Av3_9GXcK9Usji2yBOEj3wqu_m9dAcJIb8S2sDbgnXL0QGC4Rt1Bi22A0Ny2ehj-PkpGWYju04H8"
type input "Abr8Av3_9GXcK9Usji2yBOEj3wqu_m9dAcJIb8S2sDbgnXL0QGC4Rt1Bi22A0Ny2ehj-PkpGWYju04H8"
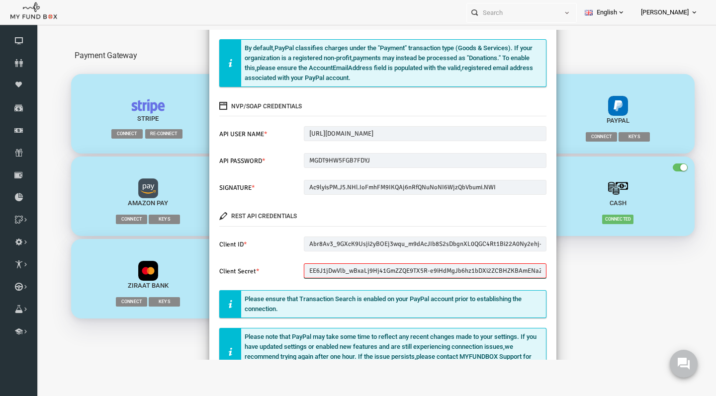
click at [354, 269] on input "EE6J1jDwVlb_wBxaLj9Hj41GmZZQE9TX5R-e9iHdMgJb6hz1bDXi2ZCBHZKBAmENaZwtQXvxJS0kkCvu" at bounding box center [411, 271] width 243 height 15
paste input "EE6J1jDwVlb_wBxaLj9Hj41GmZZQE9TX5R-e9iHdMgJb6hz1bDXi2ZCBHZKBAmENaZwtQXvxJS0kkCvu"
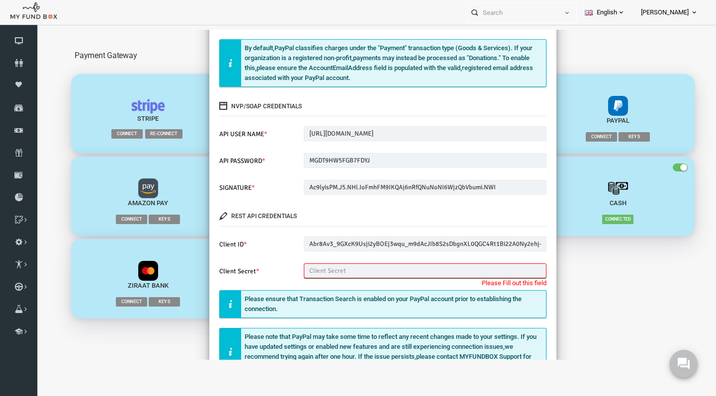
type input "EE6J1jDwVlb_wBxaLj9Hj41GmZZQE9TX5R-e9iHdMgJb6hz1bDXi2ZCBHZKBAmENaZwtQXvxJS0kkCvu"
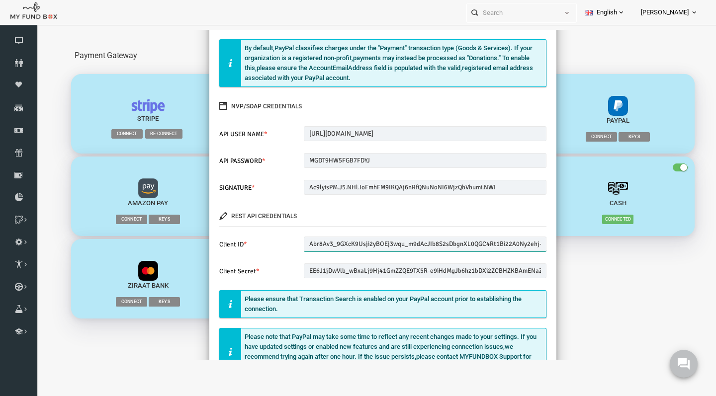
click at [405, 241] on input "Abr8Av3_9GXcK9Usji2yBOEj3wqu_m9dAcJIb8S2sDbgnXL0QGC4Rt1Bi22A0Ny2ehj-PkpGWYju04H8" at bounding box center [411, 244] width 243 height 15
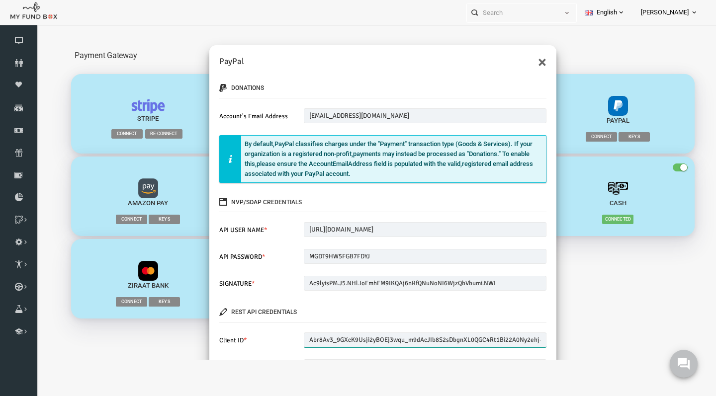
scroll to position [0, 0]
click at [395, 114] on input "[EMAIL_ADDRESS][DOMAIN_NAME]" at bounding box center [411, 115] width 243 height 15
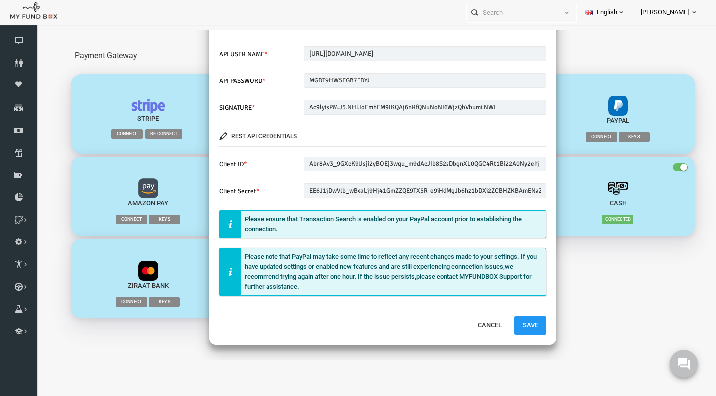
scroll to position [176, 0]
click at [508, 325] on button "Save" at bounding box center [516, 326] width 32 height 19
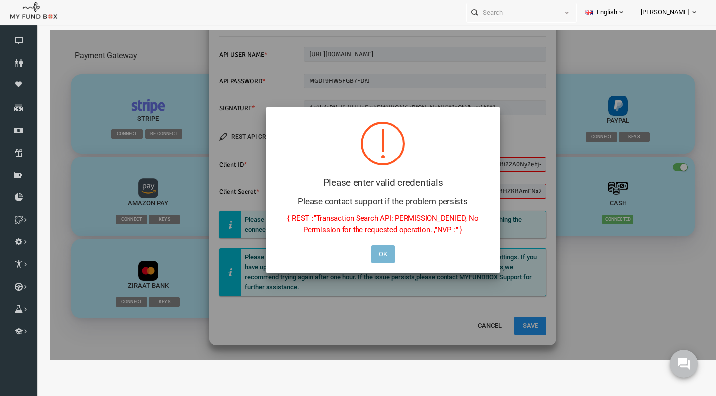
click at [372, 256] on button "OK" at bounding box center [369, 255] width 23 height 18
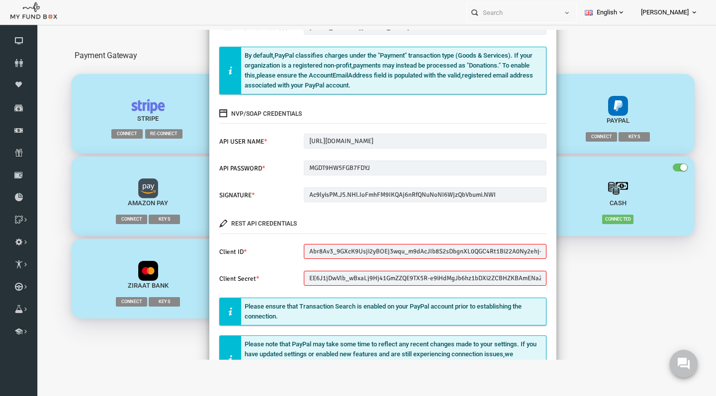
scroll to position [41, 0]
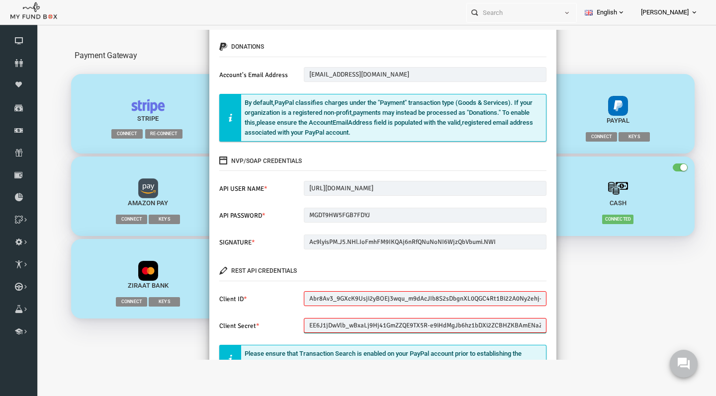
click at [352, 322] on input "EE6J1jDwVlb_wBxaLj9Hj41GmZZQE9TX5R-e9iHdMgJb6hz1bDXi2ZCBHZKBAmENaZwtQXvxJS0kkCvu" at bounding box center [411, 325] width 243 height 15
paste input "EPf86XV_yiWblFVi6ikPKApxu2QQsgEfxN1QzE_uEeDWRfT2JLB6clUKzJ4DkEnNWS4Xj5EpY1ePpkt_"
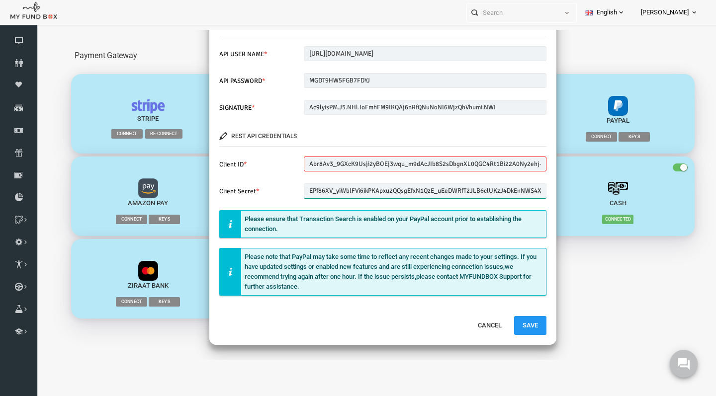
scroll to position [176, 0]
type input "EPf86XV_yiWblFVi6ikPKApxu2QQsgEfxN1QzE_uEeDWRfT2JLB6clUKzJ4DkEnNWS4Xj5EpY1ePpkt_"
click at [513, 326] on button "Save" at bounding box center [516, 326] width 32 height 19
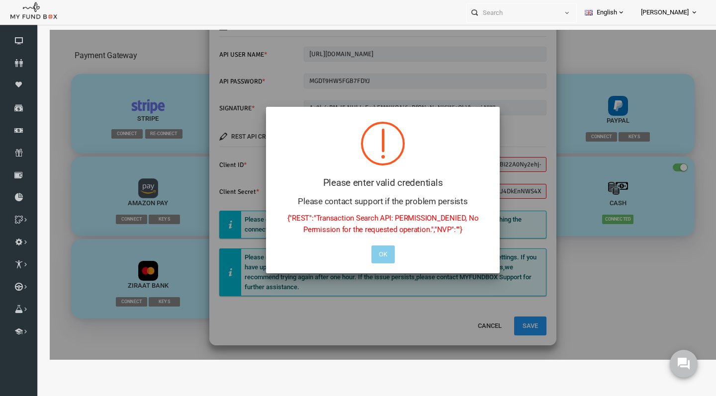
click at [364, 252] on button "OK" at bounding box center [369, 255] width 23 height 18
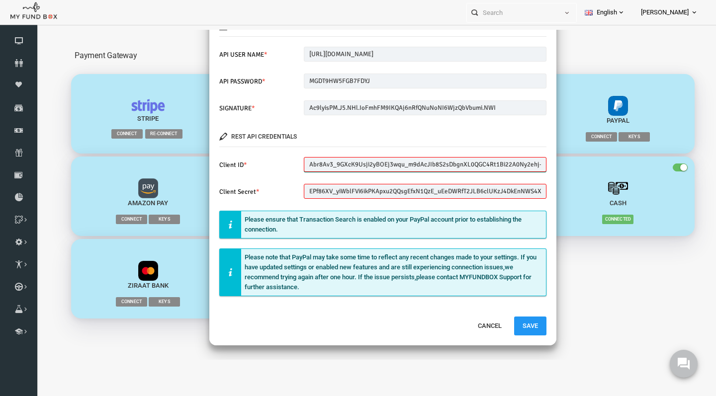
click at [397, 162] on input "Abr8Av3_9GXcK9Usji2yBOEj3wqu_m9dAcJIb8S2sDbgnXL0QGC4Rt1Bi22A0Ny2ehj-PkpGWYju04H8" at bounding box center [411, 164] width 243 height 15
paste input "Afj9CVIYgpVzMgzAjlMFXQJYQOoyMgvEHy-rTAVtGx0Bah45XWkKHuwy2m7S6RyjItxkiRyDJI7XBime"
type input "Afj9CVIYgpVzMgzAjlMFXQJYQOoyMgvEHy-rTAVtGx0Bah45XWkKHuwy2m7S6RyjItxkiRyDJI7XBime"
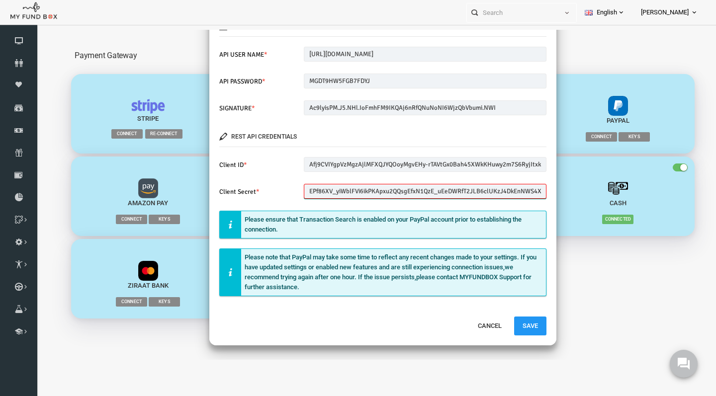
click at [389, 192] on input "EPf86XV_yiWblFVi6ikPKApxu2QQsgEfxN1QzE_uEeDWRfT2JLB6clUKzJ4DkEnNWS4Xj5EpY1ePpkt_" at bounding box center [411, 191] width 243 height 15
paste input "EBDhanE_Q_naSNiPSerBlsy9DlO-3wwpbBkqrAAwhv4ZqHlI6XaIVD0tnSZqupxH8IyBx8vN5rP4ePgP"
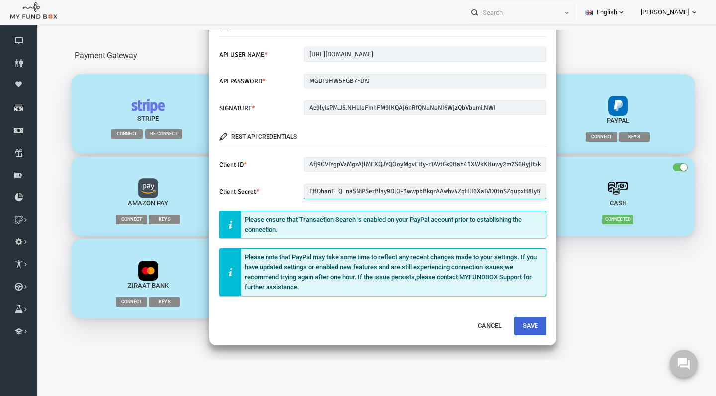
type input "EBDhanE_Q_naSNiPSerBlsy9DlO-3wwpbBkqrAAwhv4ZqHlI6XaIVD0tnSZqupxH8IyBx8vN5rP4ePgP"
click at [519, 325] on button "Save" at bounding box center [516, 326] width 32 height 19
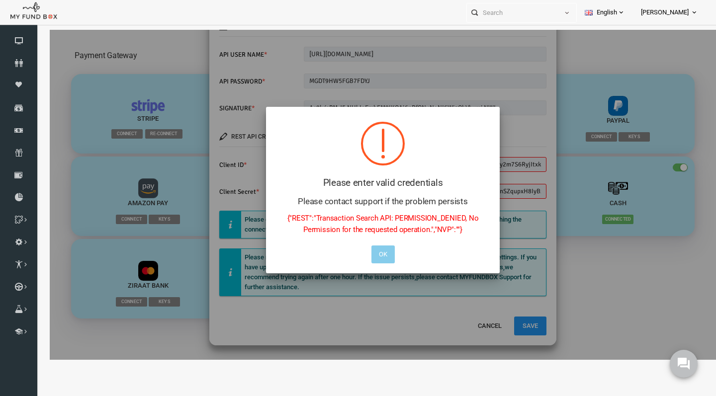
click at [368, 250] on button "OK" at bounding box center [369, 255] width 23 height 18
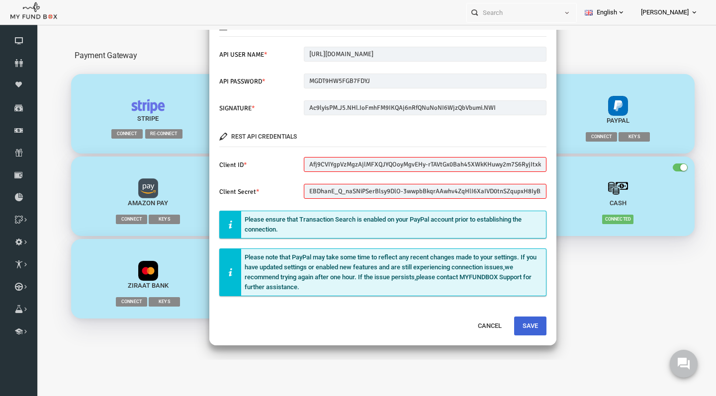
click at [512, 327] on button "Save" at bounding box center [516, 326] width 32 height 19
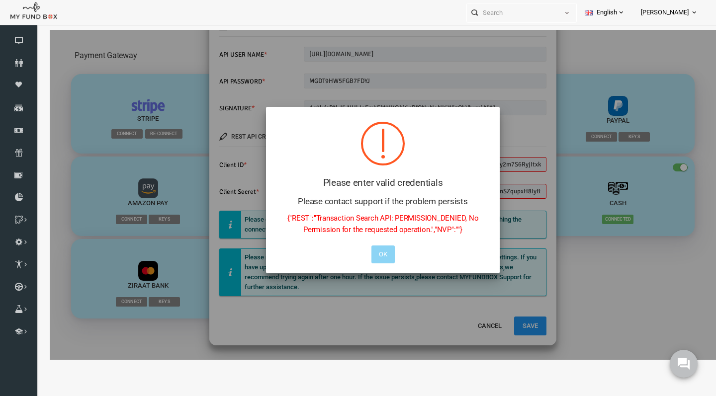
click at [478, 325] on div at bounding box center [369, 195] width 666 height 330
click at [368, 256] on button "OK" at bounding box center [369, 255] width 23 height 18
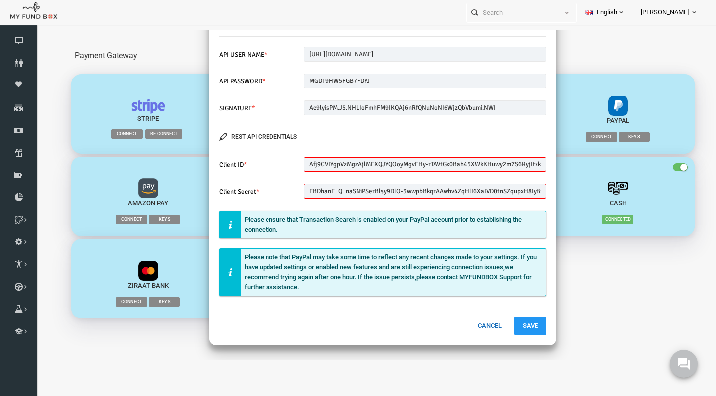
click at [477, 323] on button "Cancel" at bounding box center [476, 326] width 41 height 19
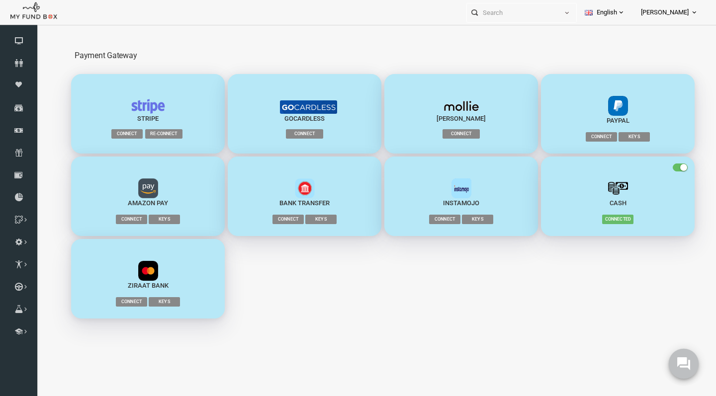
click at [673, 368] on button at bounding box center [684, 364] width 30 height 30
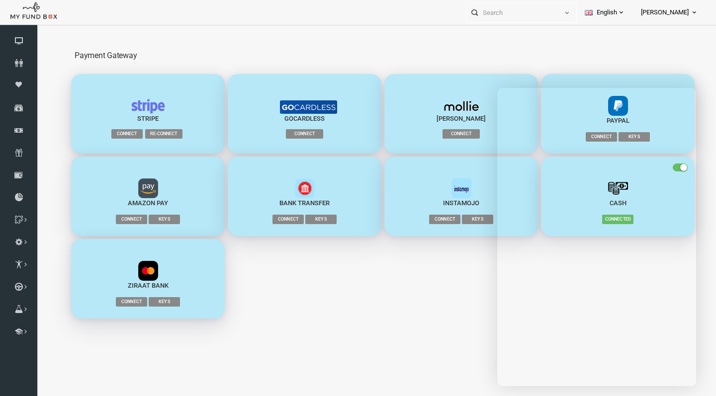
scroll to position [14, 0]
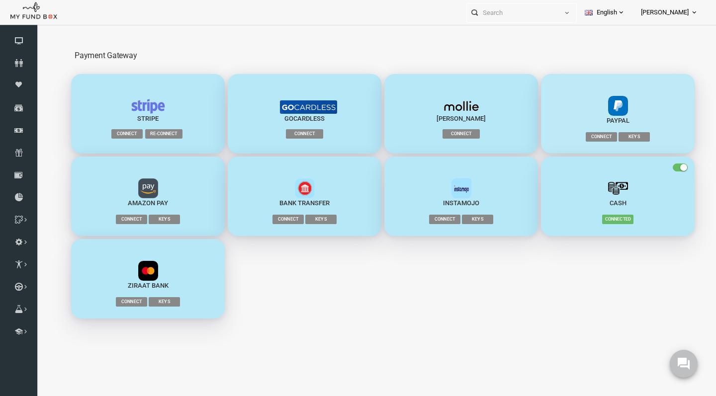
click at [622, 136] on span "Keys" at bounding box center [620, 136] width 31 height 9
click at [593, 141] on span "Connect" at bounding box center [587, 136] width 31 height 9
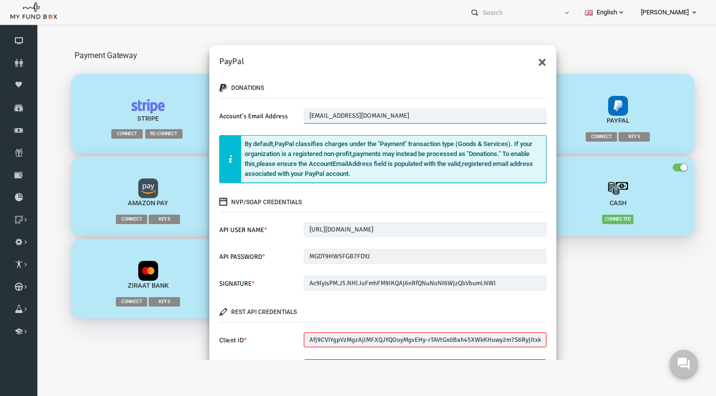
click at [317, 115] on input "[EMAIL_ADDRESS][DOMAIN_NAME]" at bounding box center [411, 115] width 243 height 15
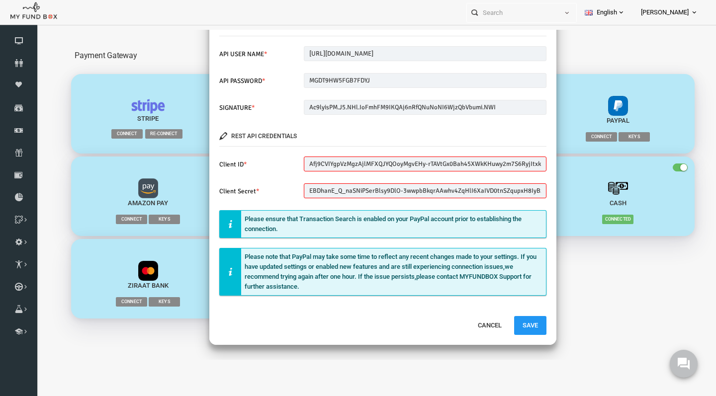
scroll to position [176, 0]
click at [516, 328] on button "Save" at bounding box center [516, 326] width 32 height 19
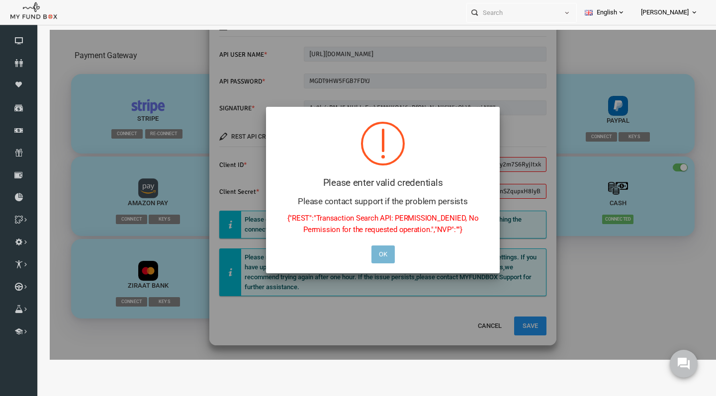
click at [373, 251] on button "OK" at bounding box center [369, 255] width 23 height 18
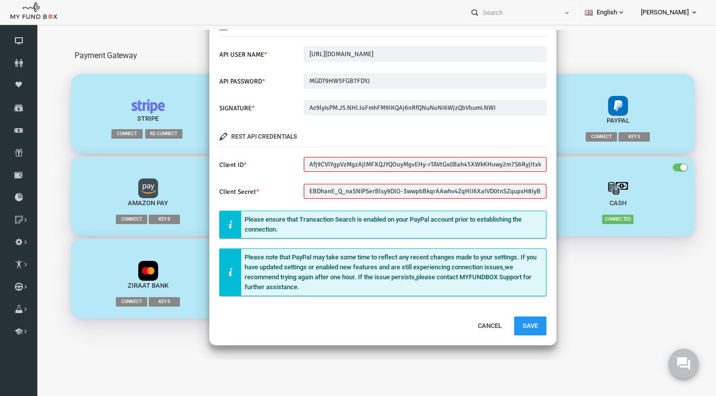
click at [690, 374] on button at bounding box center [684, 364] width 30 height 30
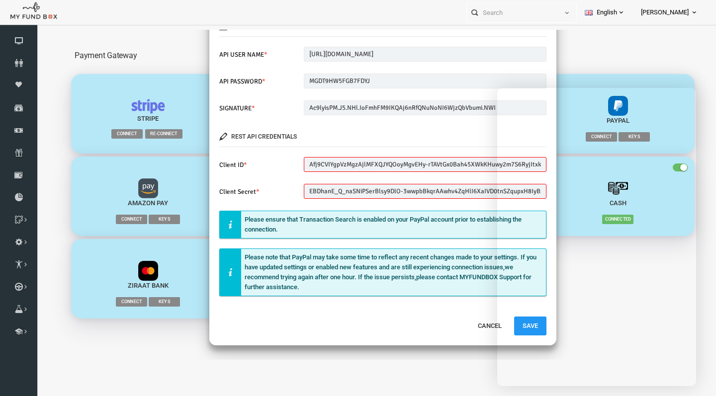
click at [454, 239] on div "donations Account's Email Address [EMAIL_ADDRESS][DOMAIN_NAME] Please enter val…" at bounding box center [368, 104] width 347 height 423
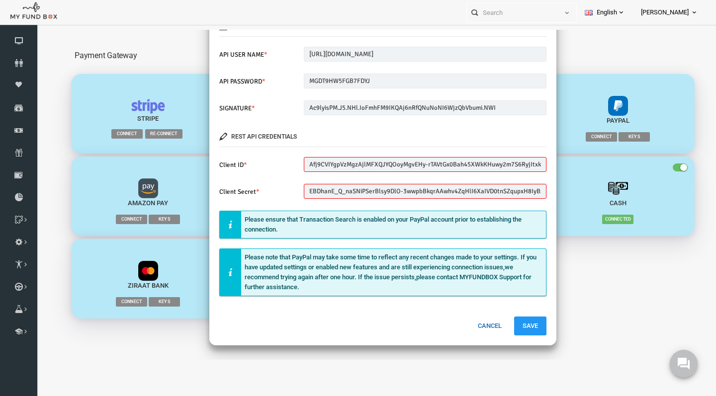
click at [482, 325] on button "Cancel" at bounding box center [476, 326] width 41 height 19
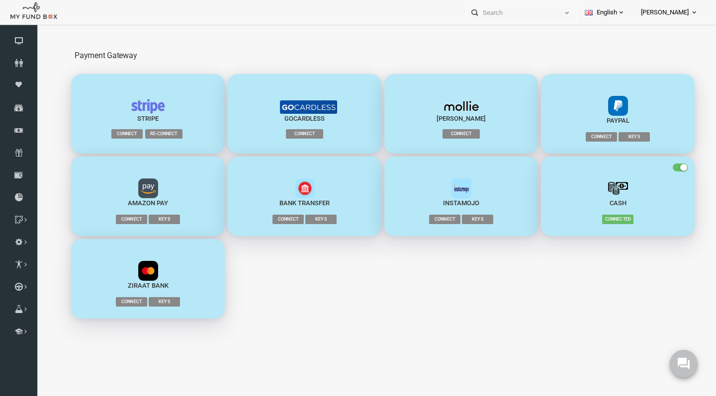
click at [624, 135] on span "Keys" at bounding box center [620, 136] width 31 height 9
click at [606, 114] on img "button" at bounding box center [604, 106] width 20 height 20
click at [589, 134] on span "Connect" at bounding box center [587, 136] width 31 height 9
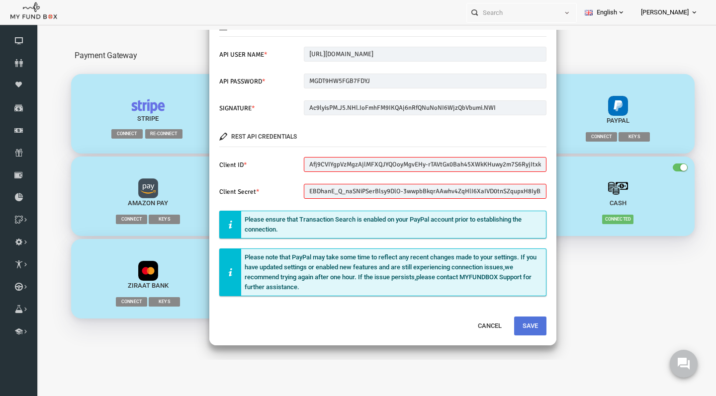
click at [515, 321] on button "Save" at bounding box center [516, 326] width 32 height 19
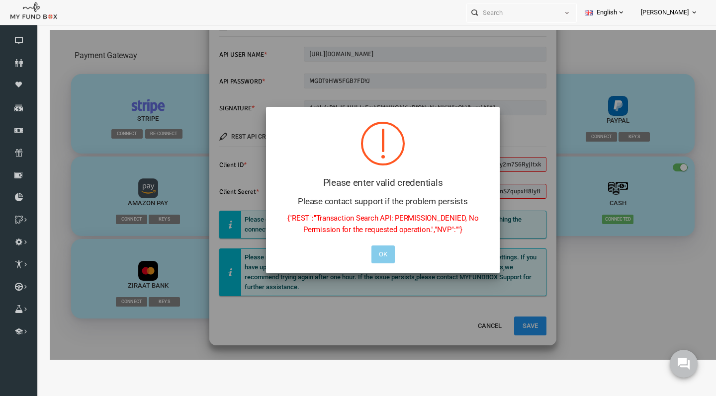
click at [369, 255] on button "OK" at bounding box center [369, 255] width 23 height 18
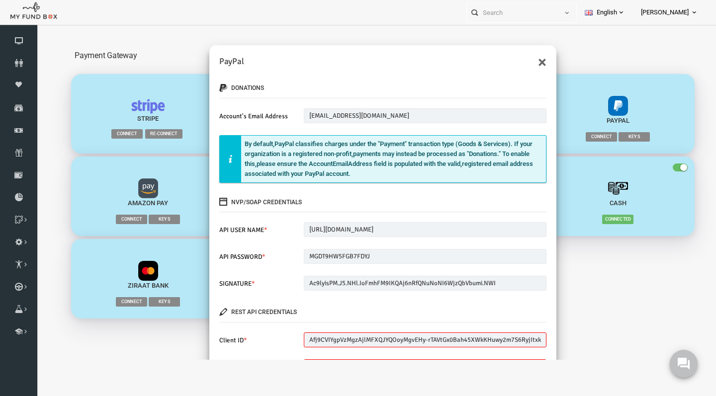
scroll to position [0, 0]
click at [524, 62] on button "×" at bounding box center [528, 62] width 8 height 16
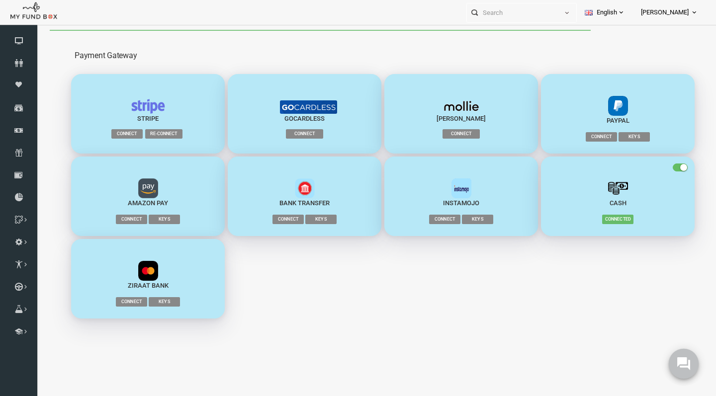
click at [680, 363] on use at bounding box center [683, 364] width 13 height 13
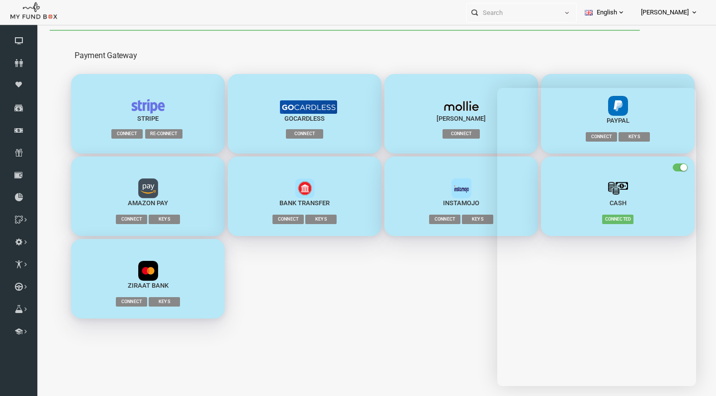
click at [459, 267] on div "Sofortüberweisung Connect Keys Amazon Pay Connect Keys" at bounding box center [369, 237] width 627 height 165
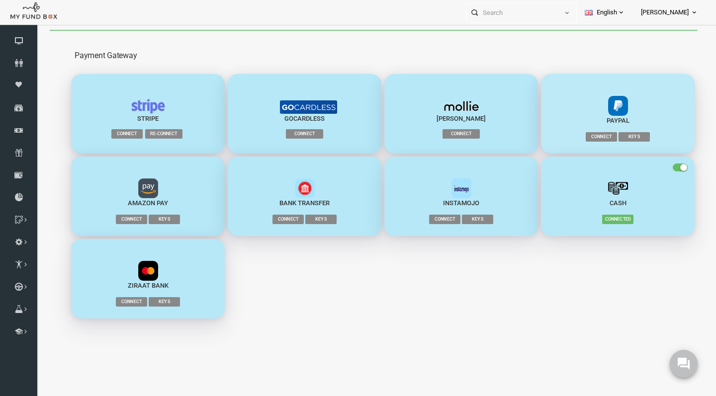
click at [587, 134] on span "Connect" at bounding box center [587, 136] width 31 height 9
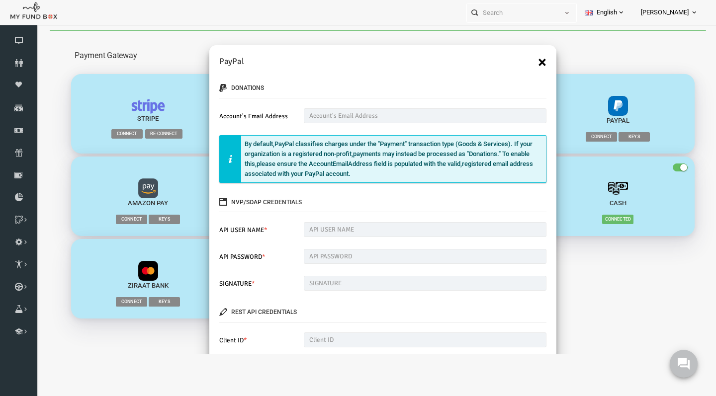
click at [527, 63] on button "×" at bounding box center [528, 62] width 8 height 16
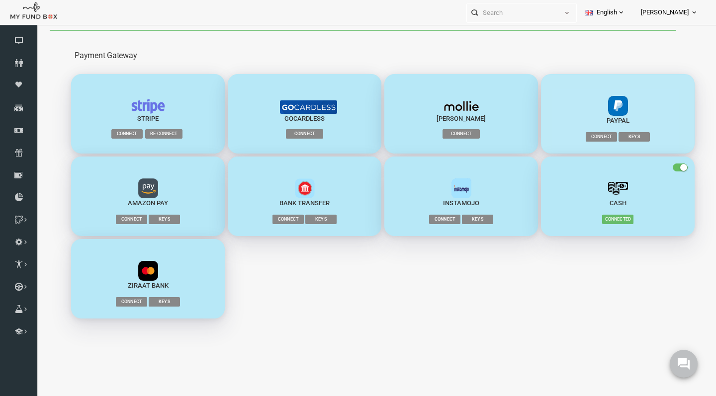
click at [584, 135] on span "Connect" at bounding box center [587, 136] width 31 height 9
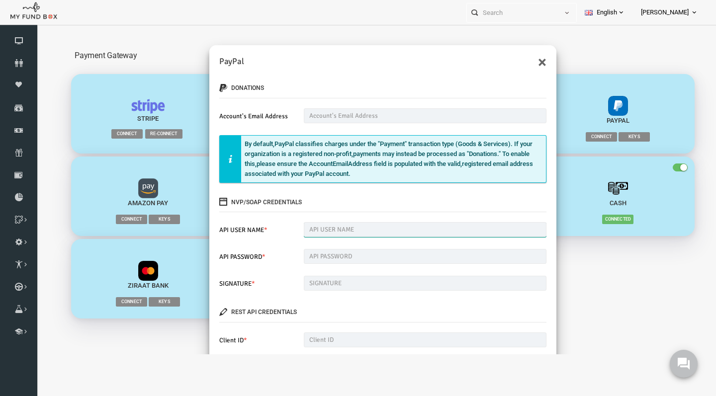
paste input "[URL][DOMAIN_NAME]"
type input "[URL][DOMAIN_NAME]"
click at [372, 256] on input "text" at bounding box center [411, 256] width 243 height 15
paste input "MGDT9HW5FGB7FDYJ"
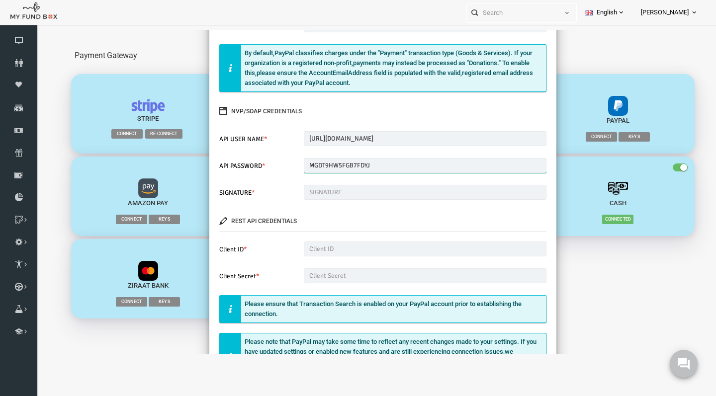
scroll to position [172, 0]
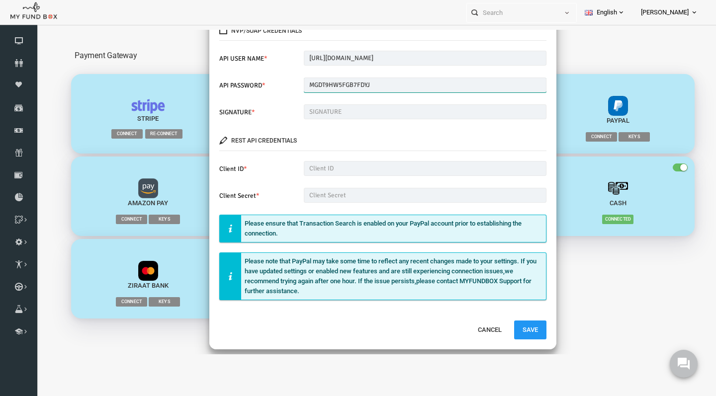
type input "MGDT9HW5FGB7FDYJ"
click at [312, 167] on input "text" at bounding box center [411, 168] width 243 height 15
paste input "Abr8Av3_9GXcK9Usji2yBOEj3wqu_m9dAcJIb8S2sDbgnXL0QGC4Rt1Bi22A0Ny2ehj-PkpGWYju04H8"
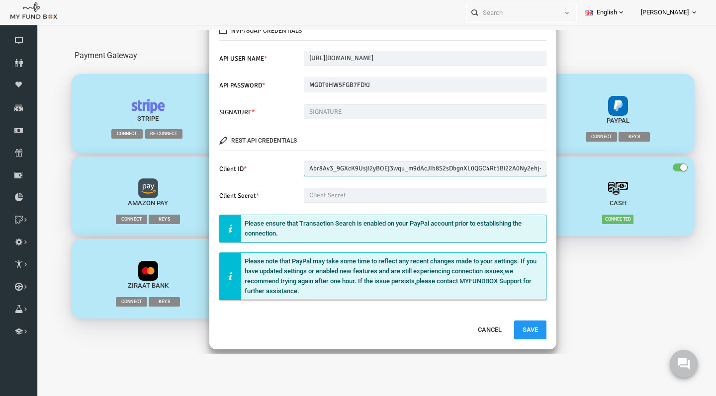
type input "Abr8Av3_9GXcK9Usji2yBOEj3wqu_m9dAcJIb8S2sDbgnXL0QGC4Rt1Bi22A0Ny2ehj-PkpGWYju04H8"
click at [387, 193] on input "text" at bounding box center [411, 195] width 243 height 15
paste input "EE6J1jDwVlb_wBxaLj9Hj41GmZZQE9TX5R-e9iHdMgJb6hz1bDXi2ZCBHZKBAmENaZwtQXvxJS0kkCvu"
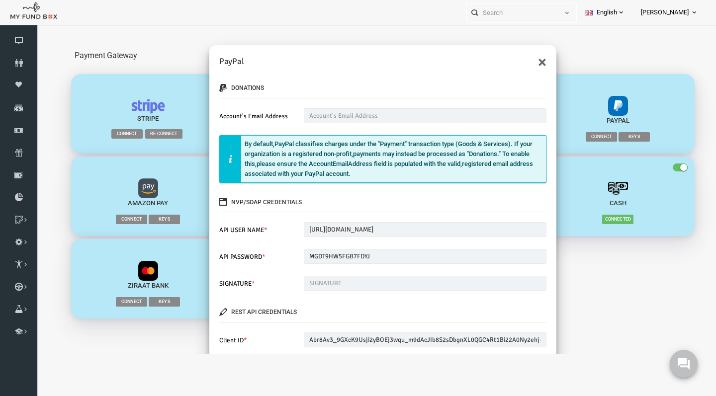
scroll to position [0, 0]
type input "EE6J1jDwVlb_wBxaLj9Hj41GmZZQE9TX5R-e9iHdMgJb6hz1bDXi2ZCBHZKBAmENaZwtQXvxJS0kkCvu"
paste input "[EMAIL_ADDRESS][DOMAIN_NAME]"
type input "[EMAIL_ADDRESS][DOMAIN_NAME]"
click at [365, 282] on input "text" at bounding box center [411, 283] width 243 height 15
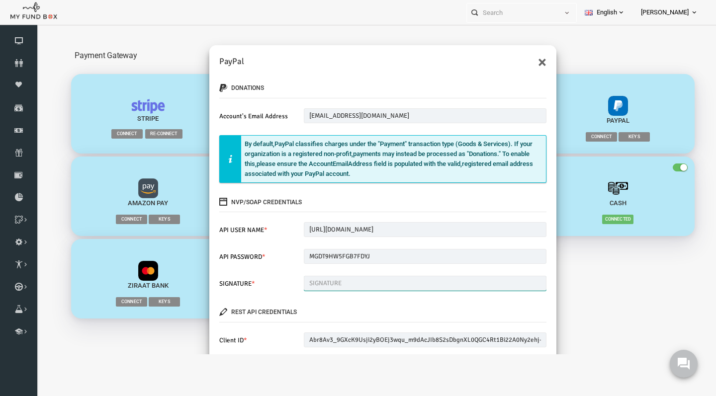
paste input "Ac9lyisPM.J5.NHl.IoFmhFM9IKQAj6nRfQNuNoNI6WjzQbVbumi.NWI"
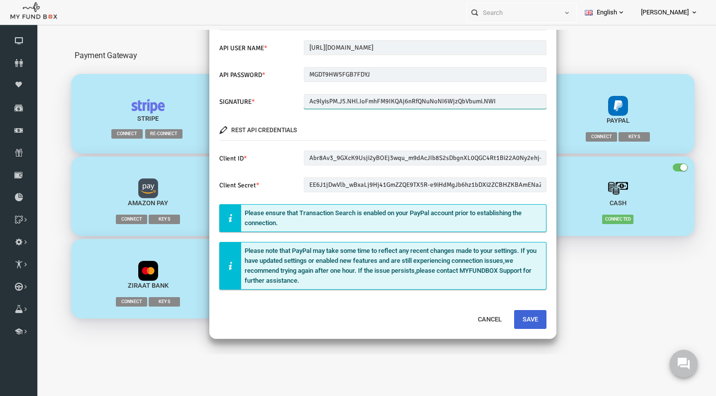
scroll to position [181, 0]
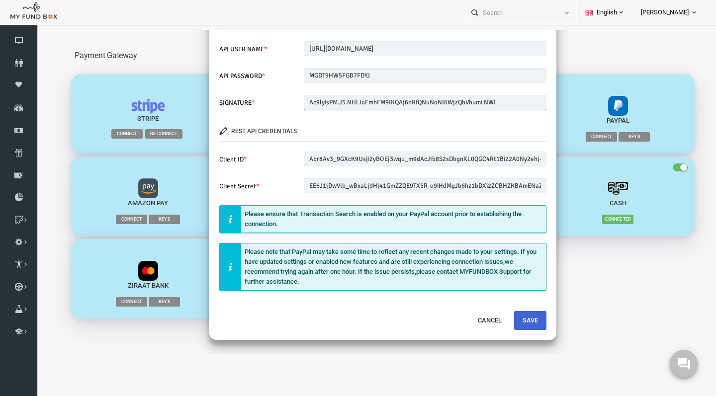
type input "Ac9lyisPM.J5.NHl.IoFmhFM9IKQAj6nRfQNuNoNI6WjzQbVbumi.NWI"
click at [518, 319] on button "Save" at bounding box center [516, 320] width 32 height 19
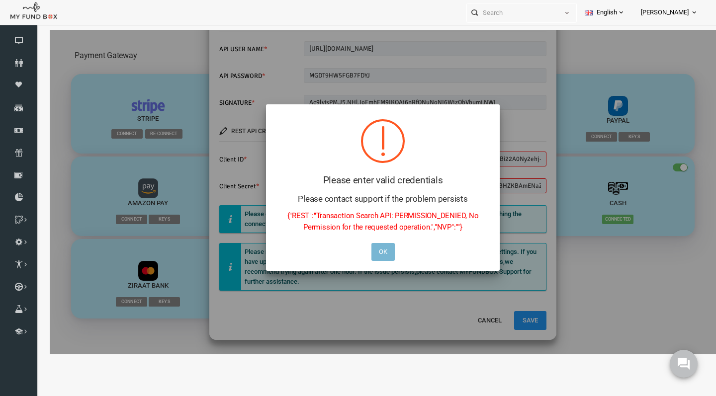
click at [367, 249] on button "OK" at bounding box center [369, 252] width 23 height 18
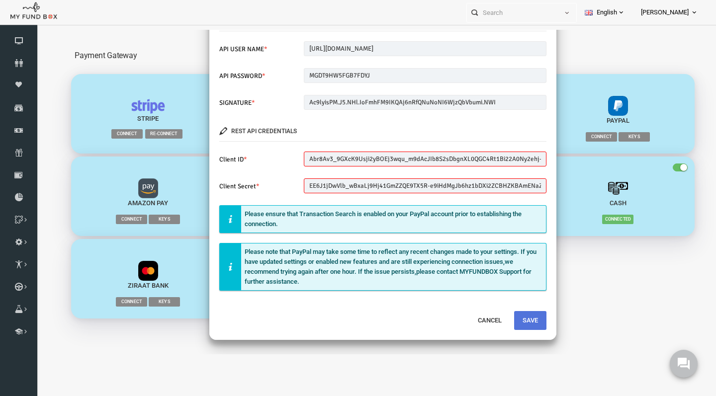
click at [512, 315] on button "Save" at bounding box center [516, 320] width 32 height 19
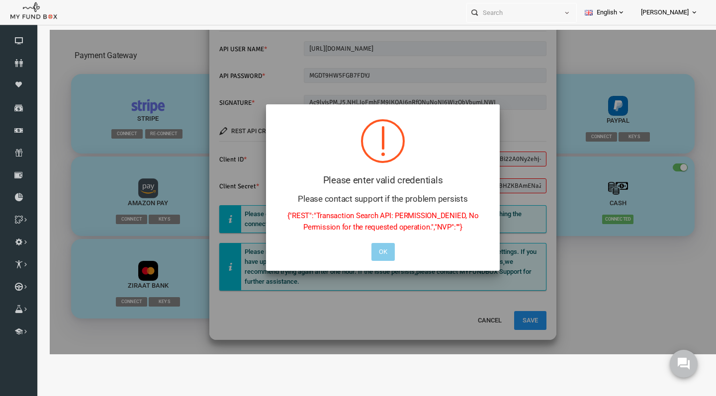
click at [371, 259] on button "OK" at bounding box center [369, 252] width 23 height 18
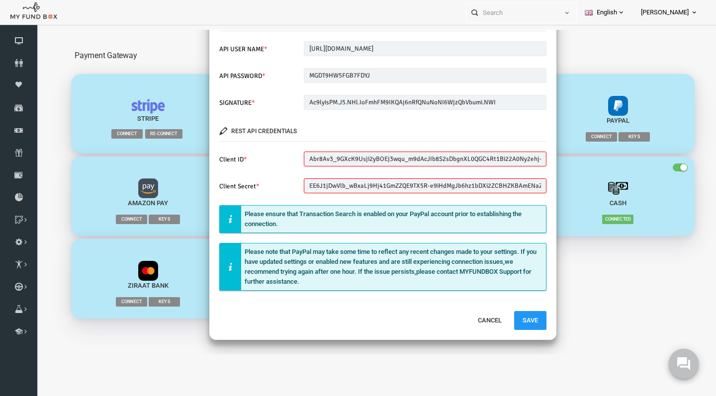
click at [675, 368] on button at bounding box center [684, 364] width 30 height 30
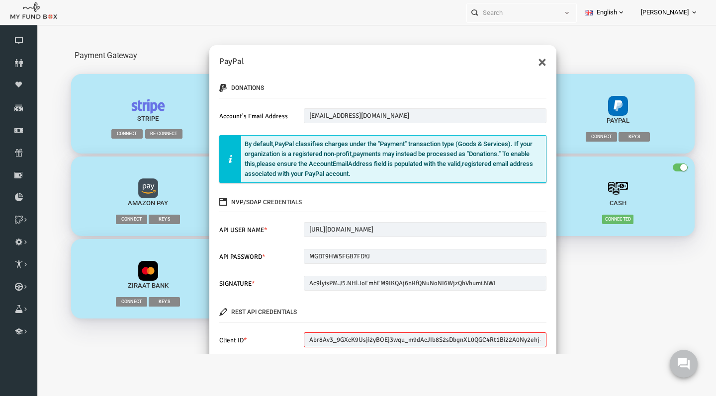
scroll to position [0, 0]
